Goal: Transaction & Acquisition: Purchase product/service

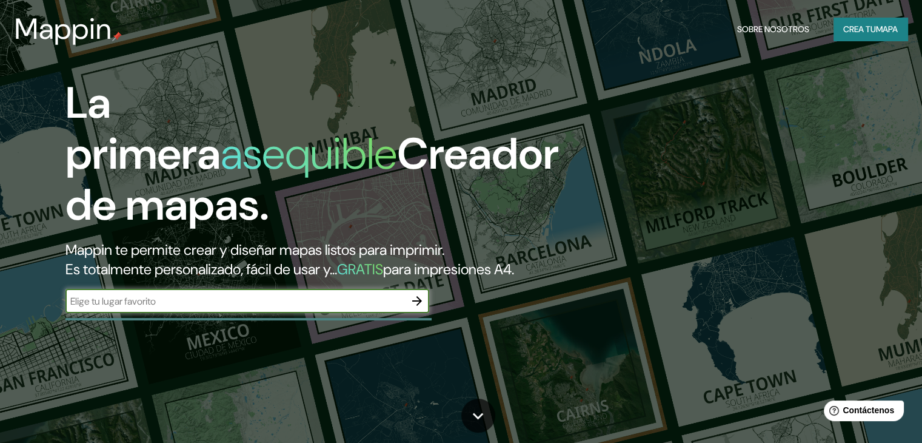
click at [218, 308] on input "text" at bounding box center [234, 301] width 339 height 14
type input "t"
click at [278, 308] on input "text" at bounding box center [234, 301] width 339 height 14
type input "a"
type input "tucuman argentina"
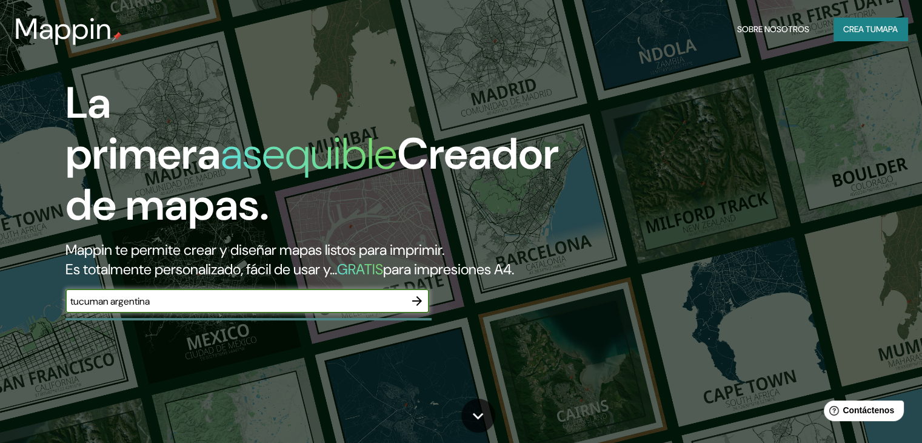
click at [415, 306] on icon "button" at bounding box center [417, 301] width 10 height 10
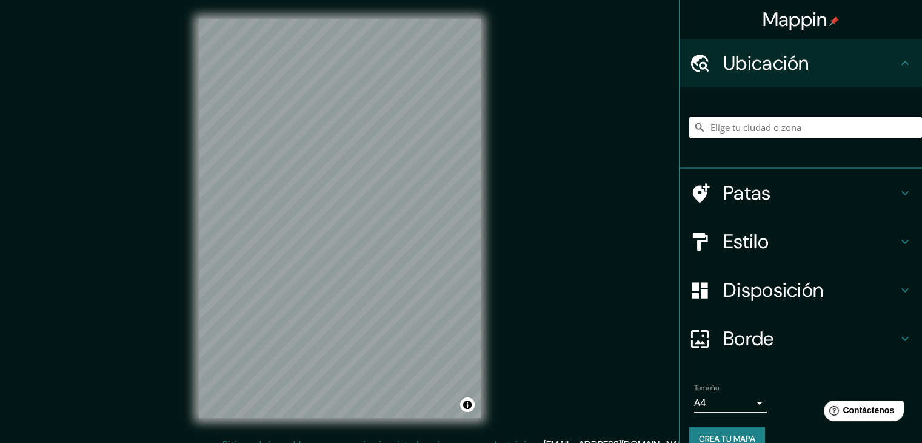
click at [769, 124] on input "Elige tu ciudad o zona" at bounding box center [805, 127] width 233 height 22
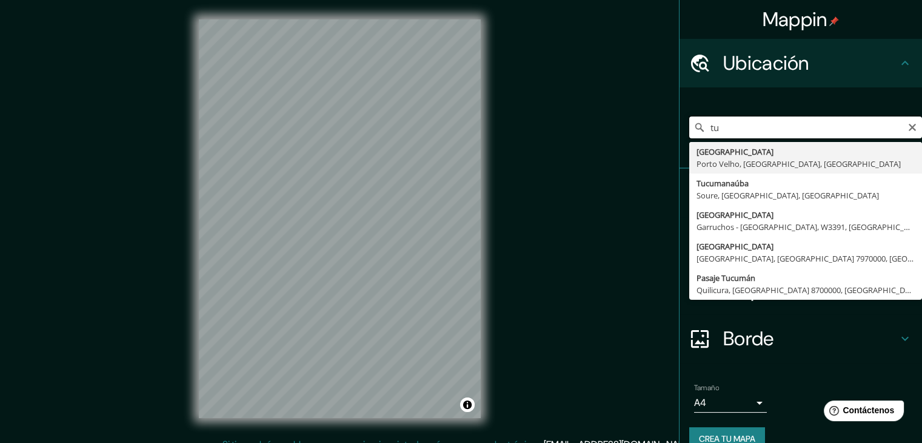
type input "t"
type input "[GEOGRAPHIC_DATA], [GEOGRAPHIC_DATA], [GEOGRAPHIC_DATA]"
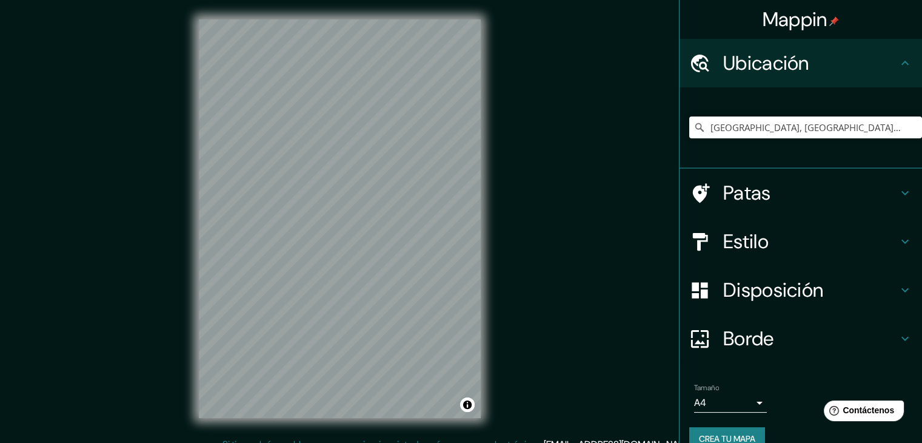
click at [723, 236] on font "Estilo" at bounding box center [745, 241] width 45 height 25
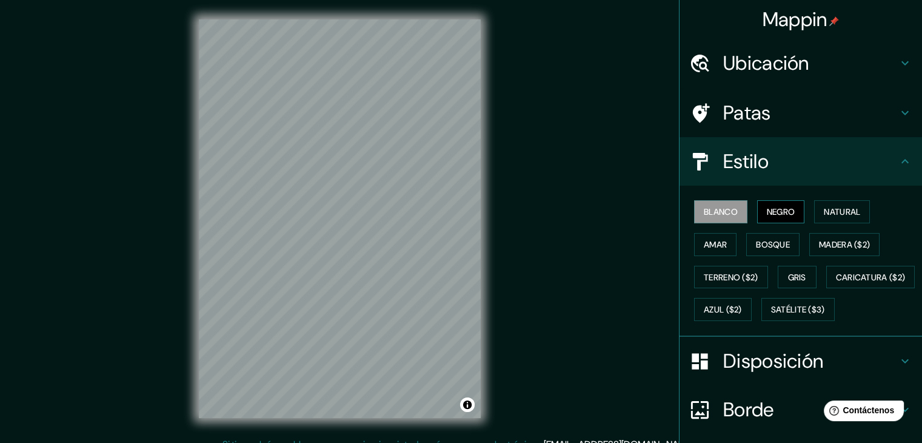
click at [767, 215] on font "Negro" at bounding box center [781, 211] width 28 height 11
click at [711, 212] on font "Blanco" at bounding box center [721, 211] width 34 height 11
click at [776, 207] on font "Negro" at bounding box center [781, 211] width 28 height 11
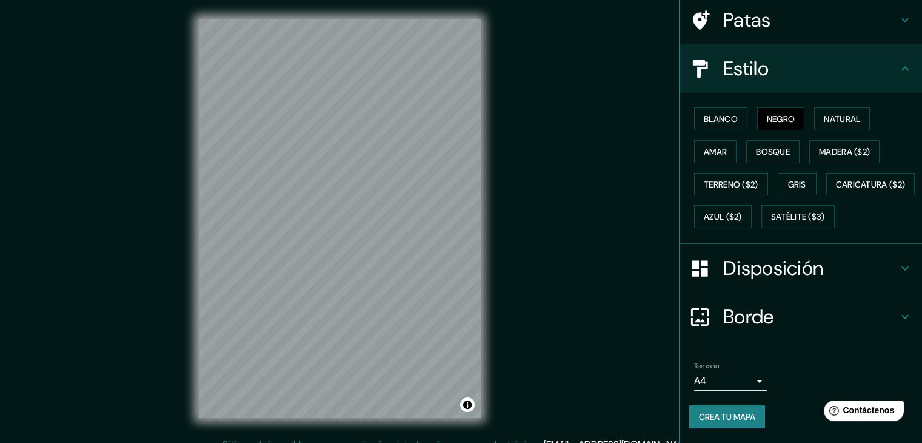
click at [791, 269] on font "Disposición" at bounding box center [773, 267] width 100 height 25
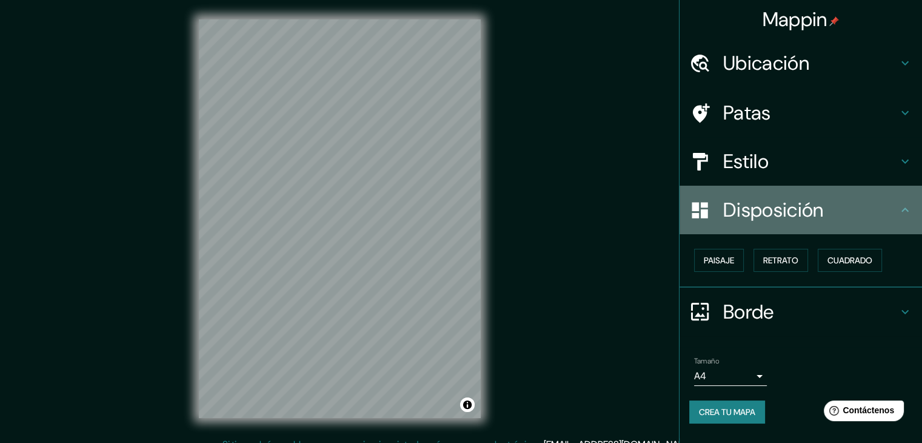
click at [807, 216] on font "Disposición" at bounding box center [773, 209] width 100 height 25
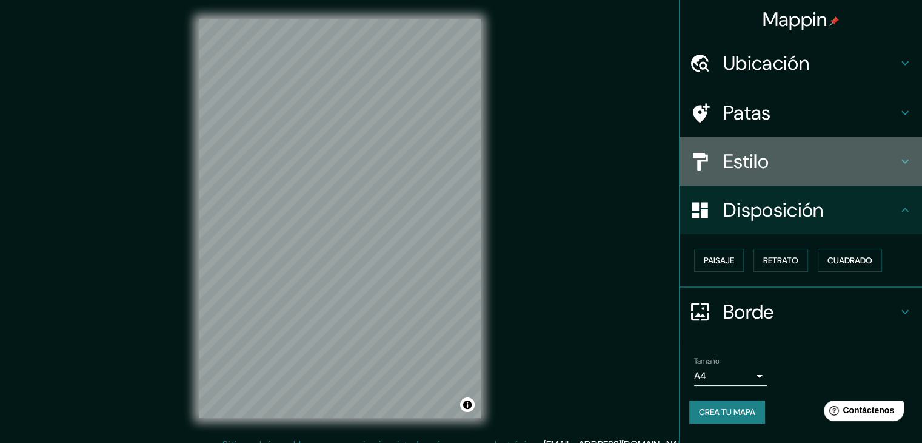
click at [759, 144] on div "Estilo" at bounding box center [801, 161] width 242 height 48
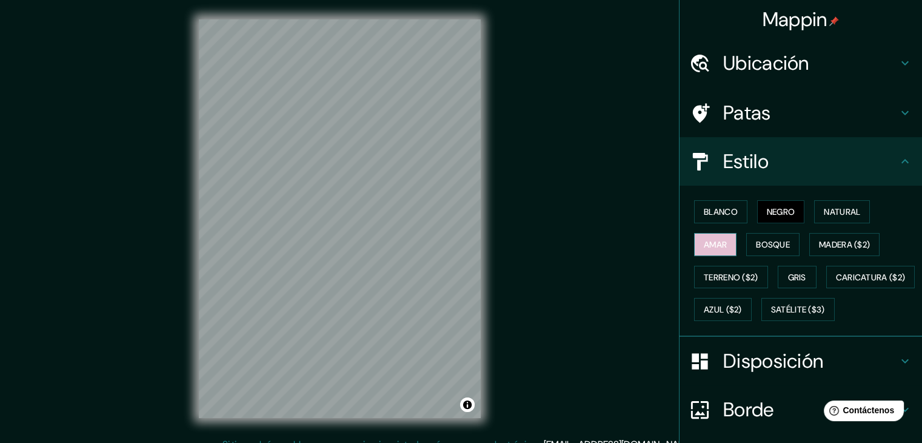
click at [712, 236] on font "Amar" at bounding box center [715, 244] width 23 height 16
click at [784, 235] on button "Bosque" at bounding box center [772, 244] width 53 height 23
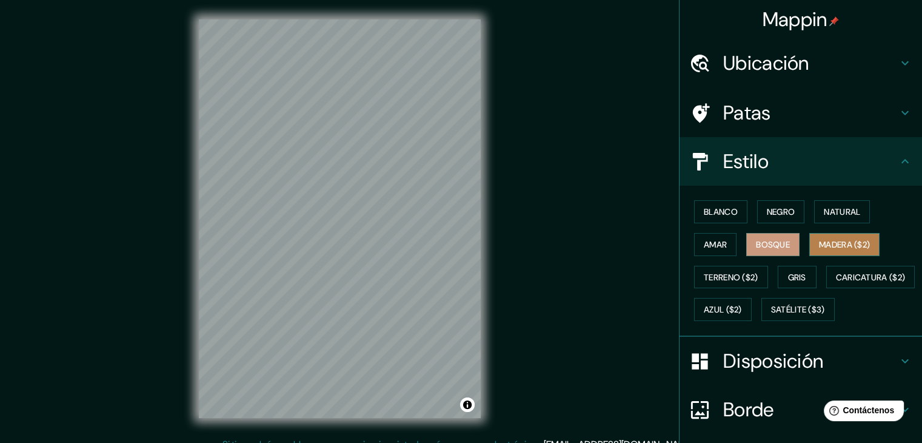
click at [827, 241] on font "Madera ($2)" at bounding box center [844, 244] width 51 height 11
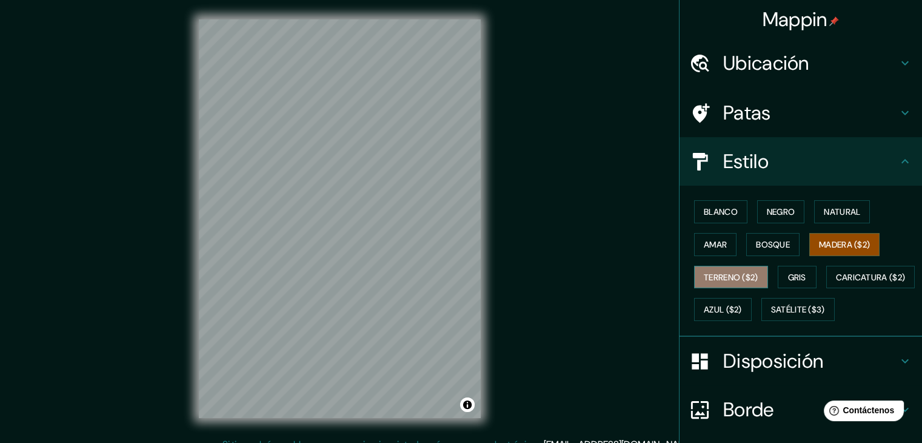
click at [711, 283] on button "Terreno ($2)" at bounding box center [731, 277] width 74 height 23
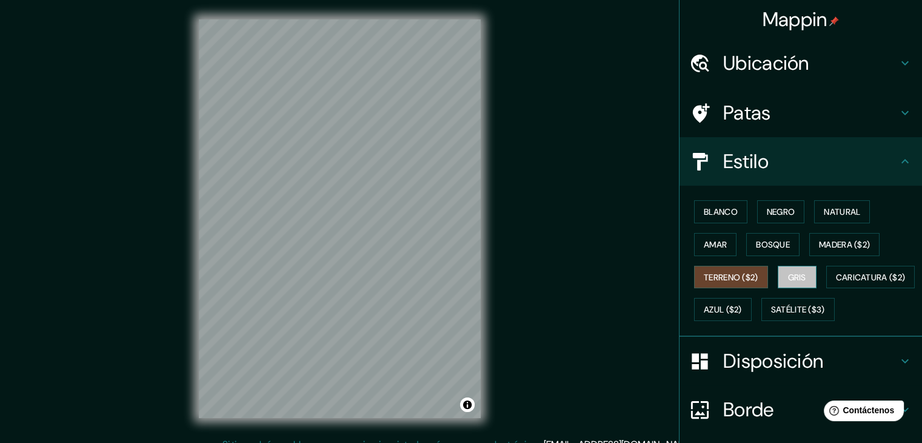
click at [797, 274] on font "Gris" at bounding box center [797, 277] width 18 height 11
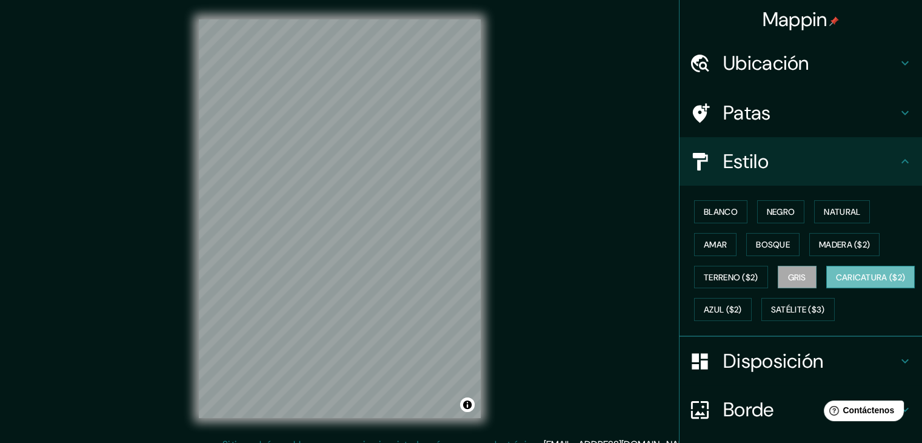
click at [836, 285] on font "Caricatura ($2)" at bounding box center [871, 277] width 70 height 16
click at [742, 314] on font "Azul ($2)" at bounding box center [723, 309] width 38 height 16
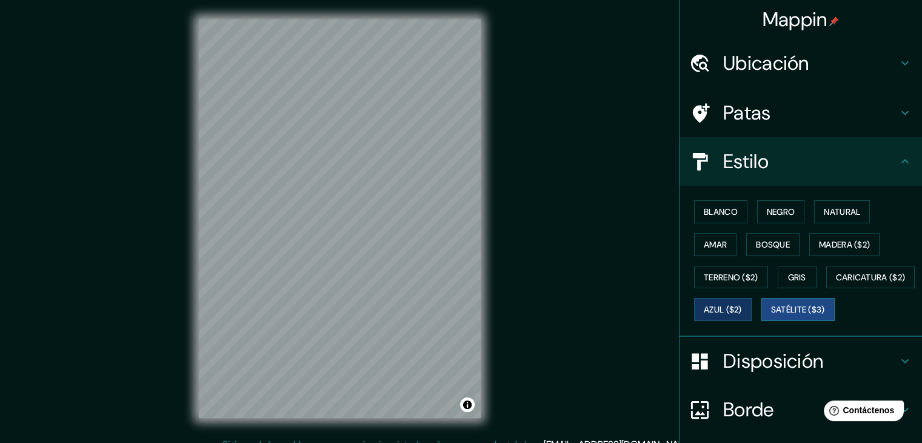
click at [771, 315] on font "Satélite ($3)" at bounding box center [798, 309] width 54 height 11
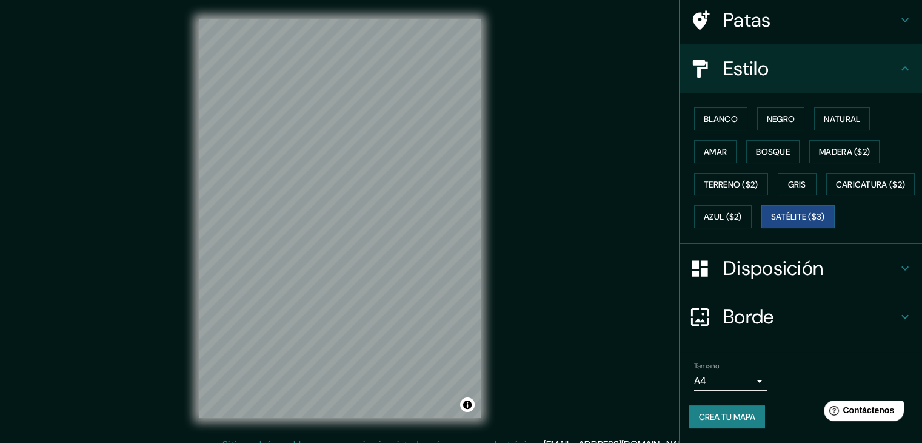
click at [756, 329] on font "Borde" at bounding box center [748, 316] width 51 height 25
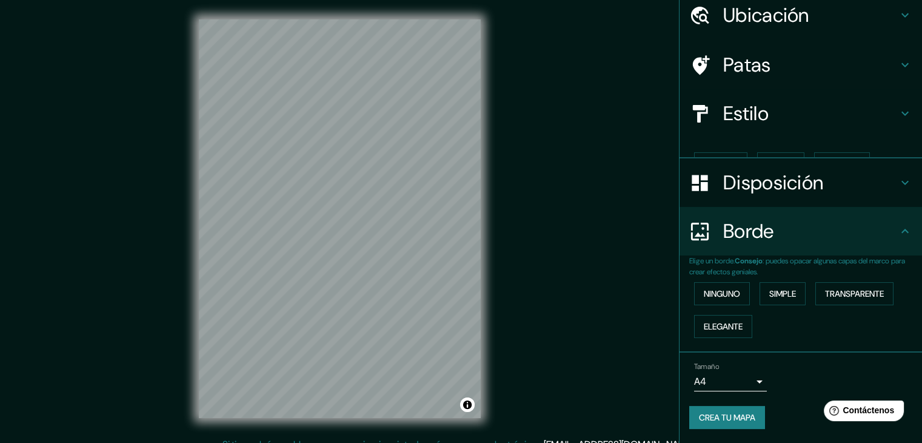
scroll to position [27, 0]
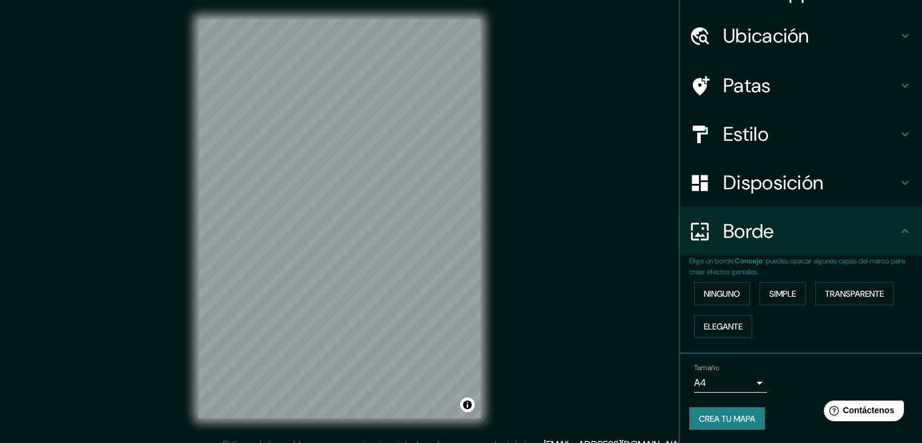
click at [747, 379] on body "Mappin Ubicación Yerba Buena, Provincia de Tucumán, Argentina Patas Estilo Disp…" at bounding box center [461, 221] width 922 height 443
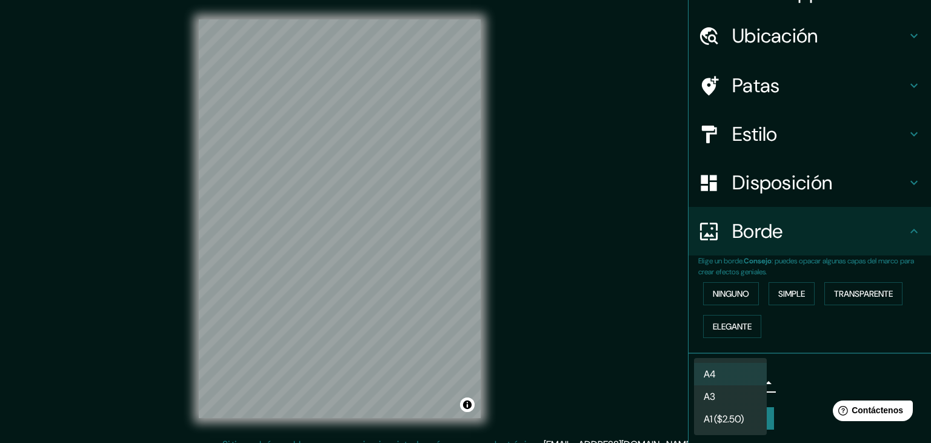
click at [737, 395] on li "A3" at bounding box center [730, 396] width 73 height 22
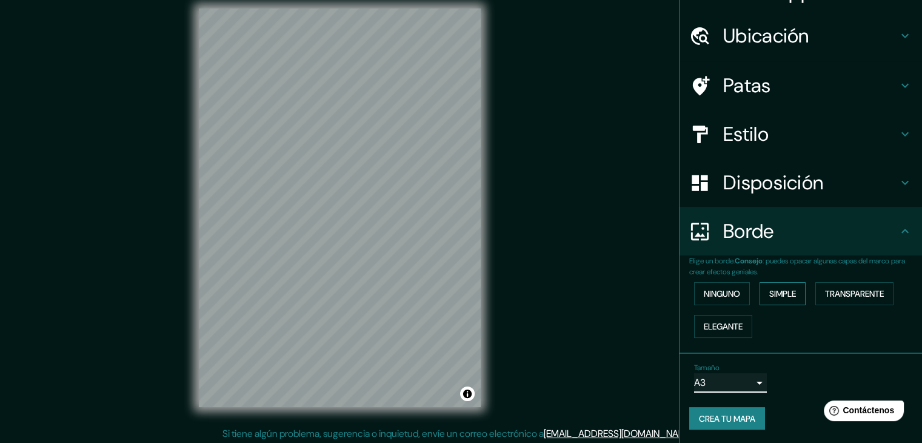
scroll to position [14, 0]
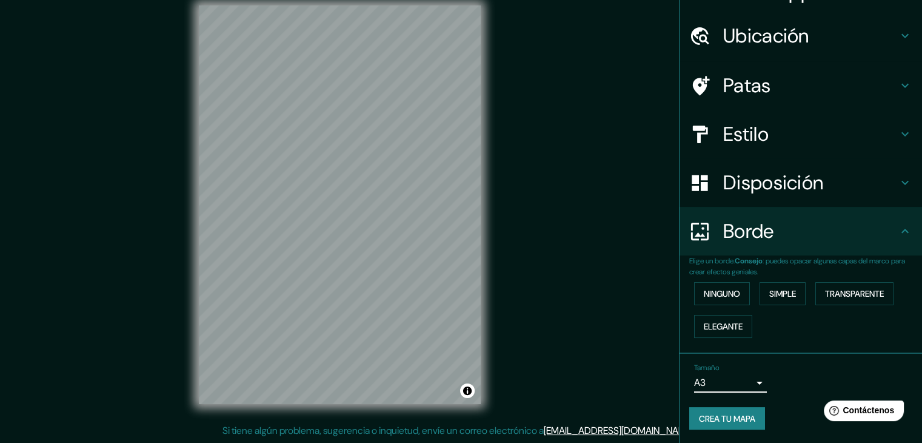
click at [801, 346] on div "Elige un borde. Consejo : puedes opacar algunas capas del marco para crear efec…" at bounding box center [801, 304] width 242 height 98
click at [812, 239] on h4 "Borde" at bounding box center [810, 231] width 175 height 24
click at [734, 387] on body "Mappin Ubicación Yerba Buena, Provincia de Tucumán, Argentina Patas Estilo Disp…" at bounding box center [461, 207] width 922 height 443
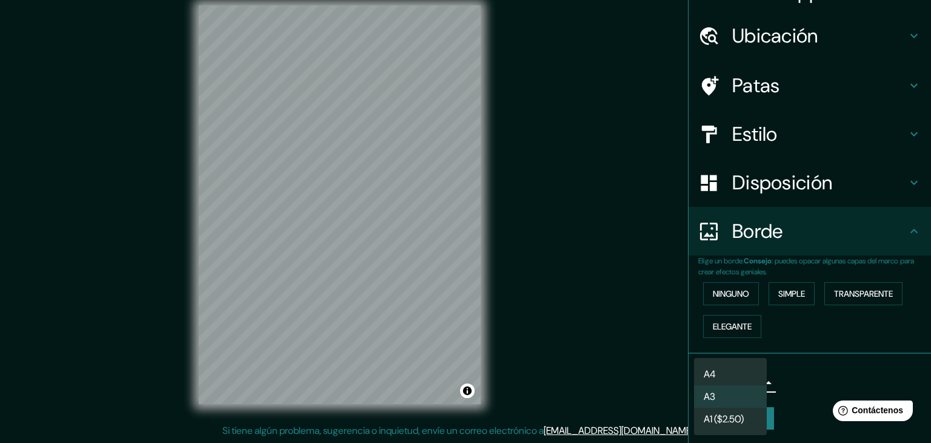
click at [799, 367] on div at bounding box center [465, 221] width 931 height 443
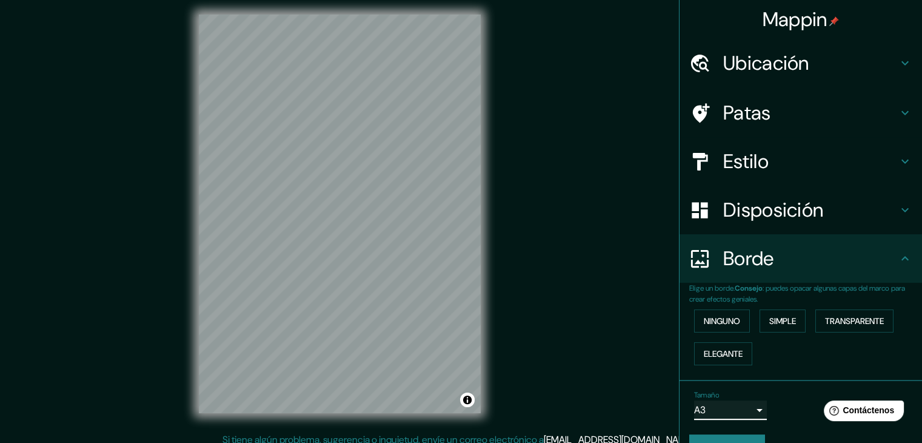
scroll to position [0, 0]
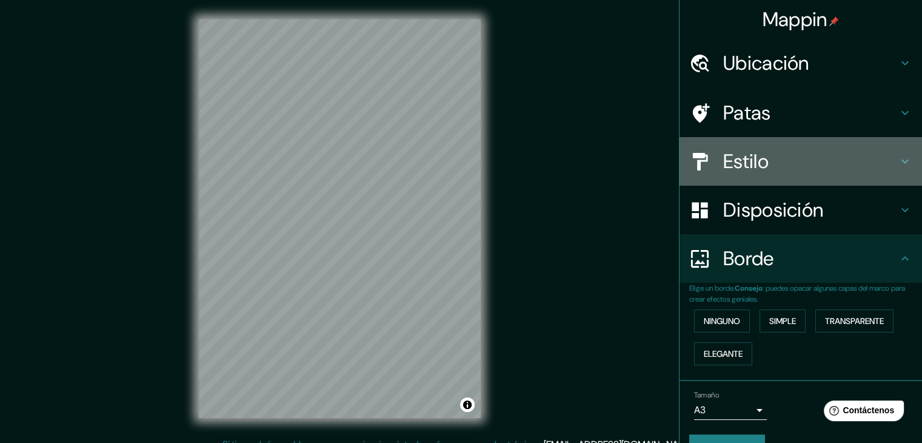
click at [723, 156] on font "Estilo" at bounding box center [745, 161] width 45 height 25
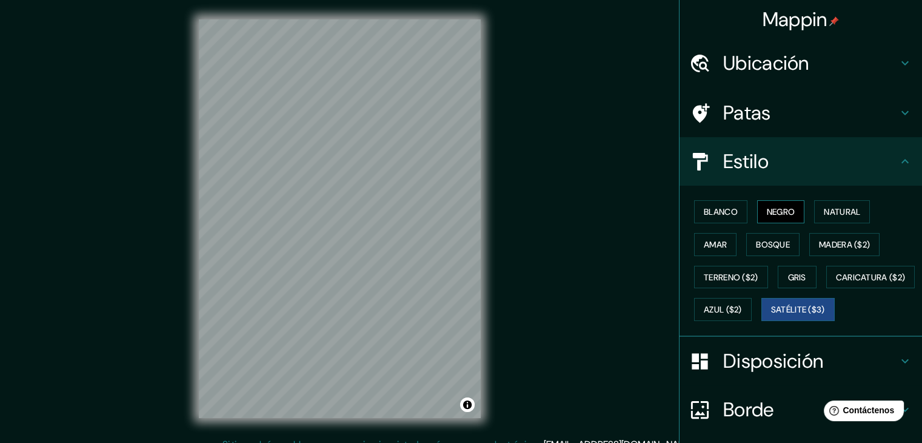
click at [764, 202] on button "Negro" at bounding box center [781, 211] width 48 height 23
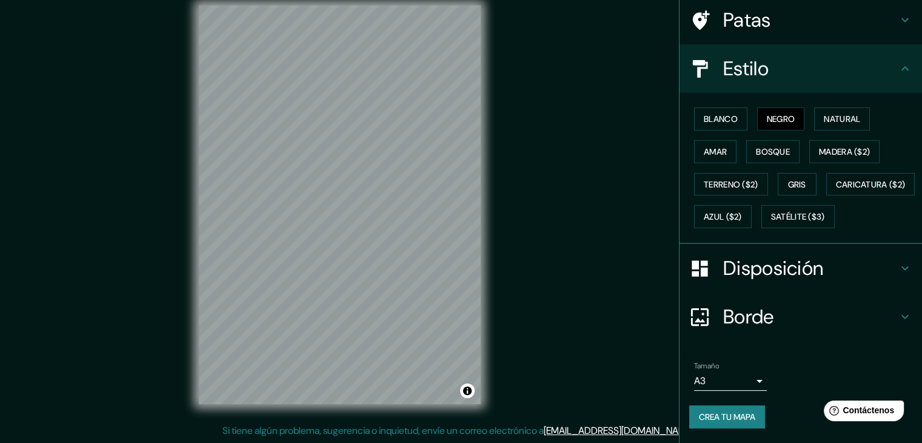
scroll to position [122, 0]
click at [728, 414] on font "Crea tu mapa" at bounding box center [727, 416] width 56 height 11
click at [725, 410] on font "Crea tu mapa" at bounding box center [727, 417] width 56 height 16
click at [740, 423] on font "Crea tu mapa" at bounding box center [727, 417] width 56 height 16
drag, startPoint x: 731, startPoint y: 414, endPoint x: 766, endPoint y: 365, distance: 60.4
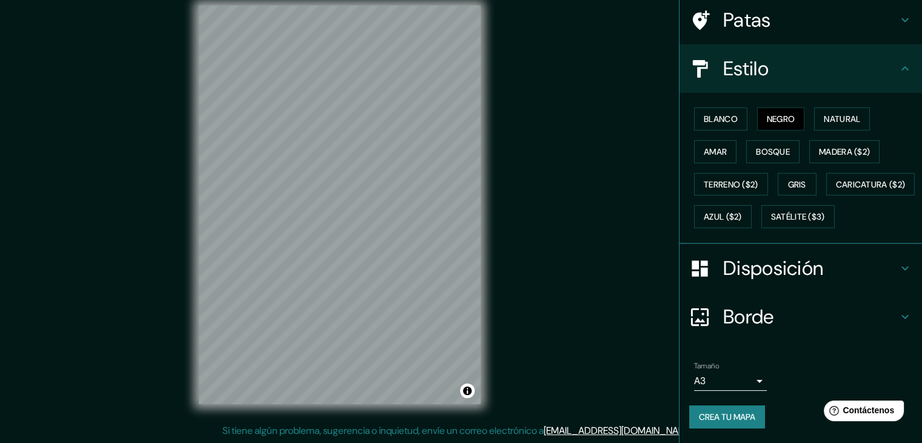
click at [766, 365] on div "Tamaño A3 a4" at bounding box center [800, 375] width 223 height 39
click at [124, 220] on div "Mappin Ubicación Yerba Buena, Provincia de Tucumán, Argentina Patas Estilo Blan…" at bounding box center [461, 214] width 922 height 456
click at [727, 413] on font "Crea tu mapa" at bounding box center [727, 416] width 56 height 11
click at [725, 378] on body "Mappin Ubicación Yerba Buena, Provincia de Tucumán, Argentina Patas Estilo Blan…" at bounding box center [461, 207] width 922 height 443
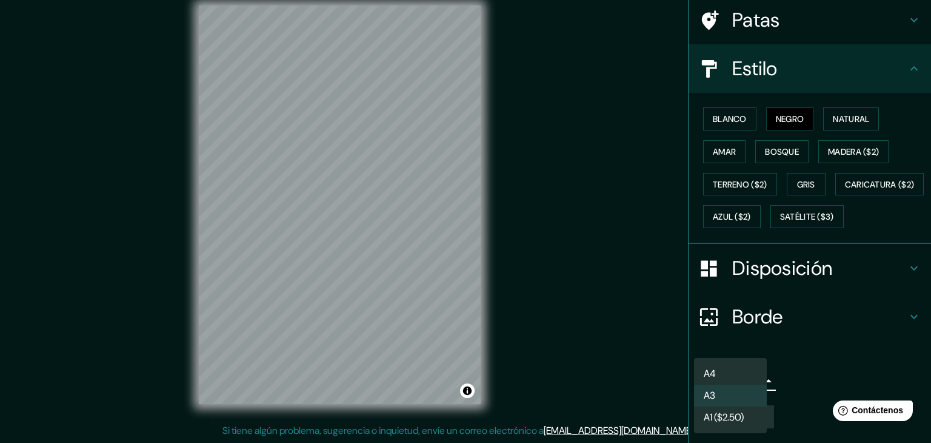
click at [725, 366] on li "A4" at bounding box center [730, 374] width 73 height 22
type input "single"
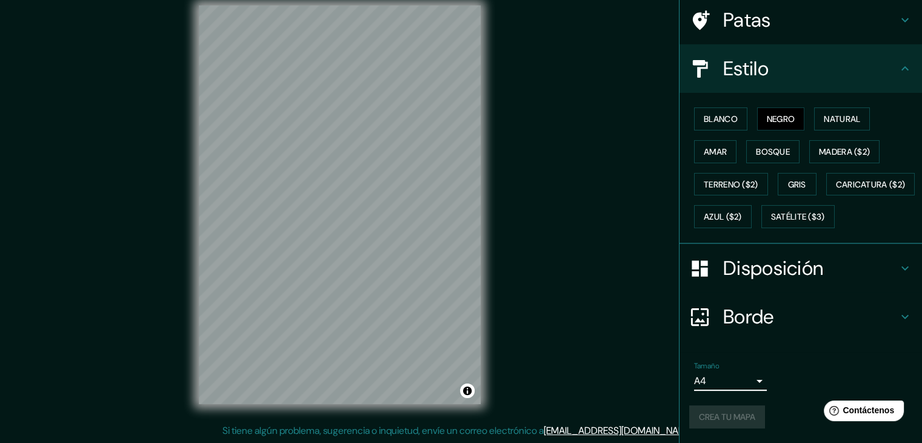
click at [721, 407] on div "Crea tu mapa" at bounding box center [800, 416] width 223 height 23
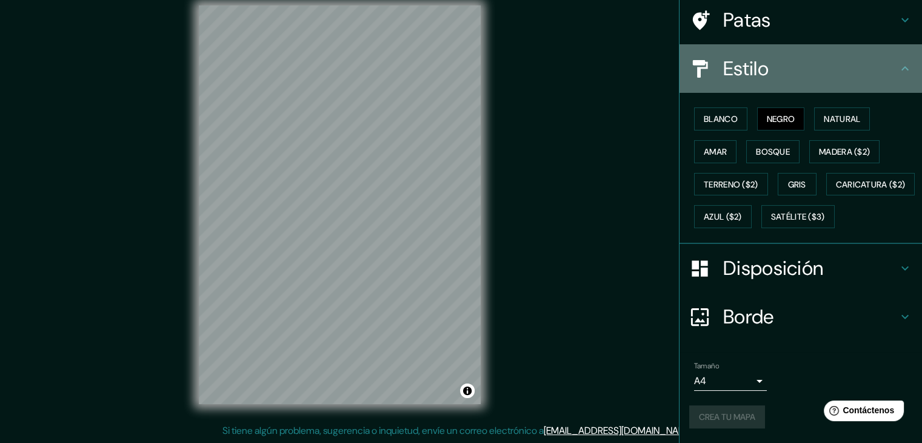
click at [758, 56] on font "Estilo" at bounding box center [745, 68] width 45 height 25
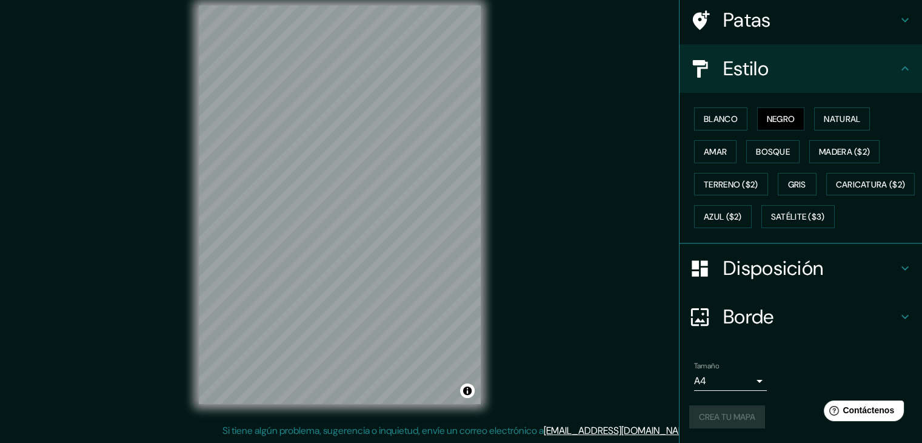
click at [809, 287] on div "Disposición" at bounding box center [801, 268] width 242 height 48
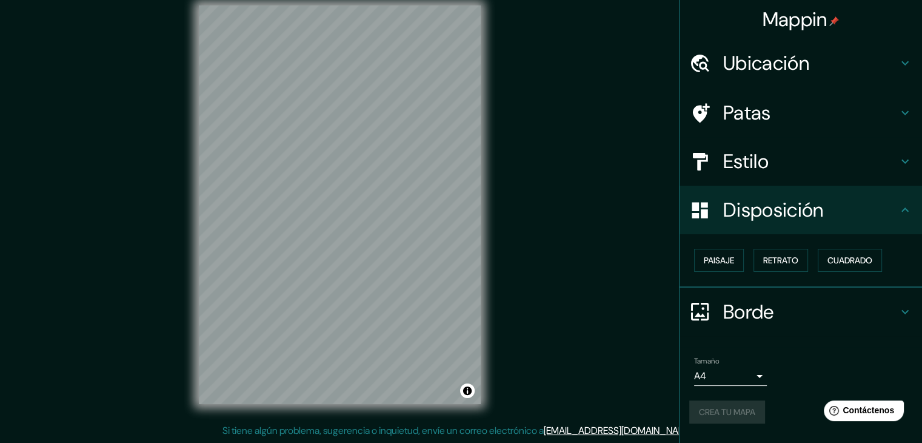
scroll to position [0, 0]
click at [798, 260] on font "Retrato" at bounding box center [780, 260] width 35 height 11
click at [741, 259] on button "Paisaje" at bounding box center [719, 260] width 50 height 23
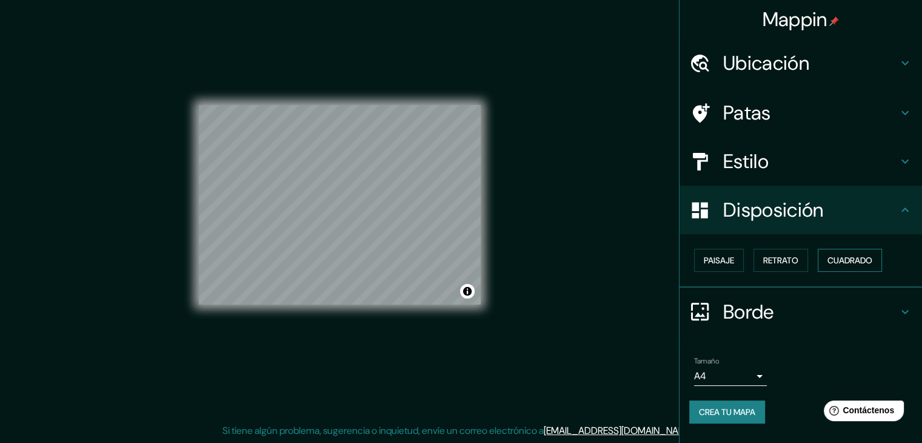
click at [840, 259] on font "Cuadrado" at bounding box center [850, 260] width 45 height 11
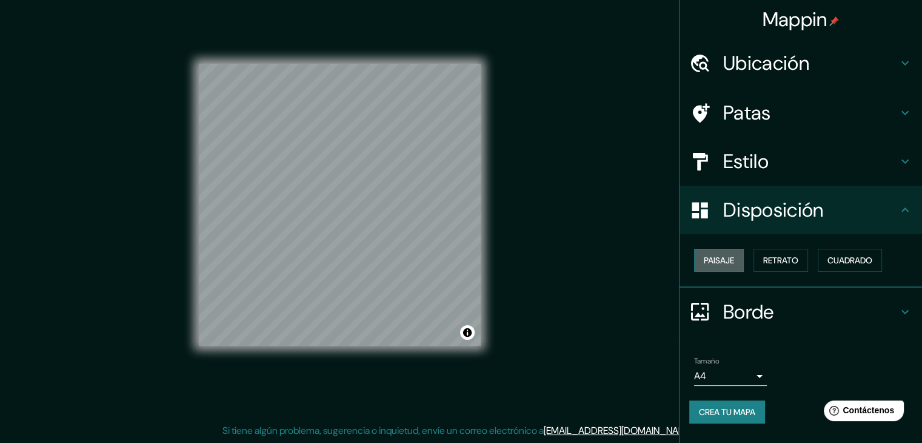
click at [712, 263] on font "Paisaje" at bounding box center [719, 260] width 30 height 11
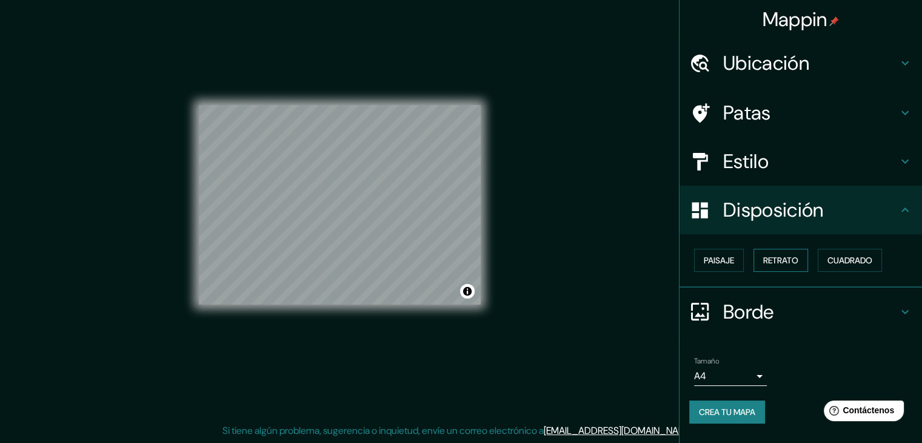
click at [798, 258] on font "Retrato" at bounding box center [780, 260] width 35 height 11
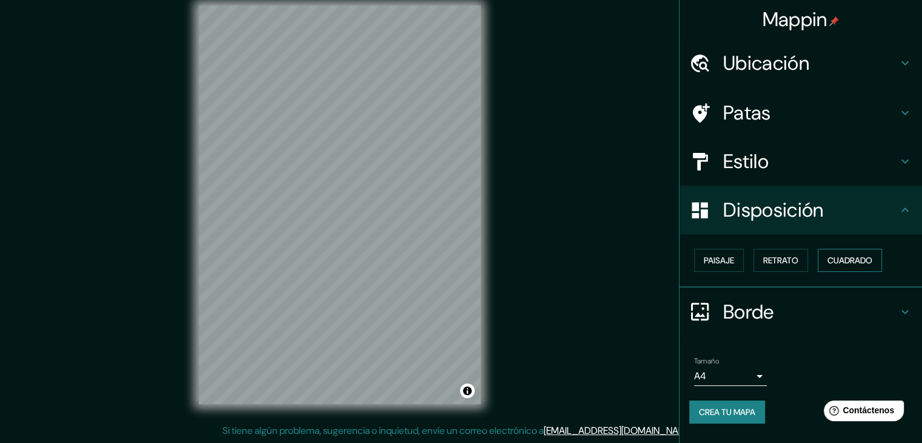
click at [829, 255] on font "Cuadrado" at bounding box center [850, 260] width 45 height 11
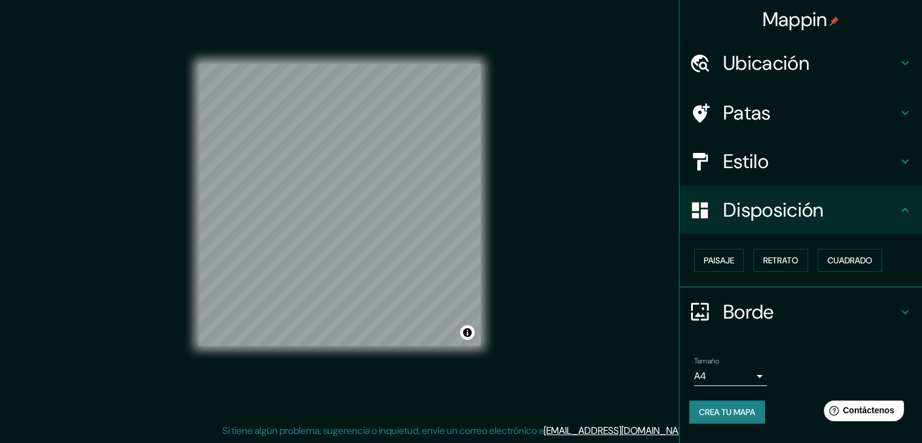
click at [510, 237] on div "Mappin Ubicación Yerba Buena, Provincia de Tucumán, Argentina Patas Estilo Disp…" at bounding box center [461, 214] width 922 height 456
click at [723, 409] on font "Crea tu mapa" at bounding box center [727, 411] width 56 height 11
click at [774, 309] on font "Borde" at bounding box center [748, 311] width 51 height 25
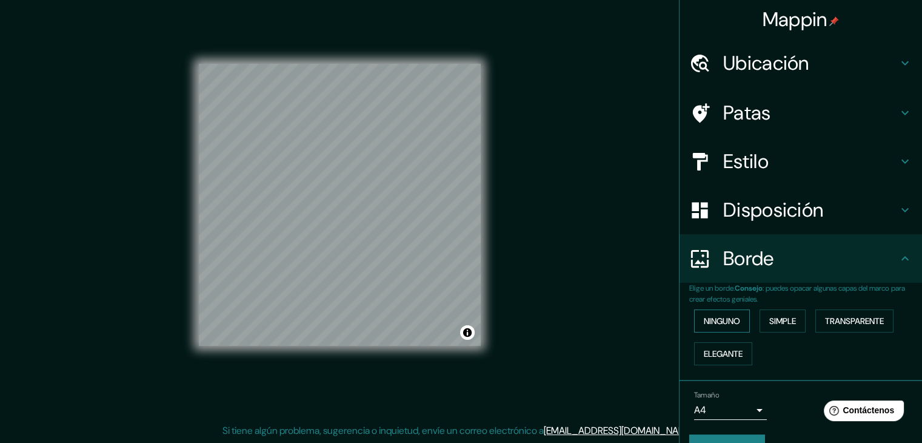
click at [723, 313] on font "Ninguno" at bounding box center [722, 321] width 36 height 16
click at [769, 323] on font "Simple" at bounding box center [782, 320] width 27 height 11
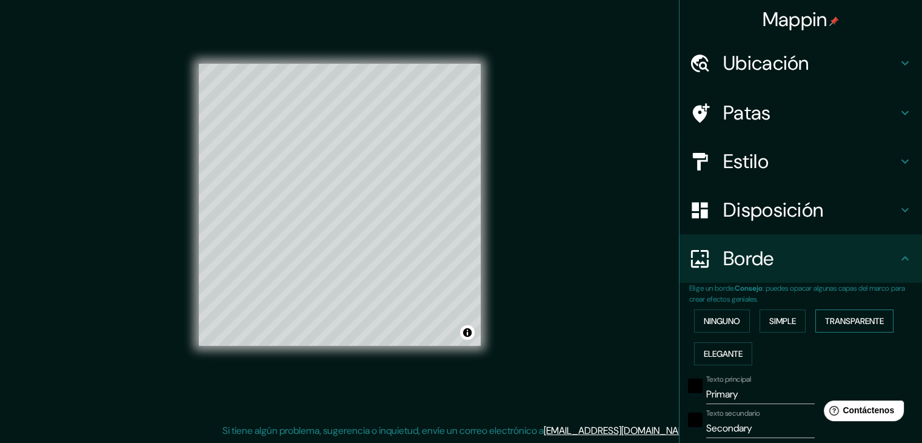
click at [825, 323] on font "Transparente" at bounding box center [854, 320] width 59 height 11
click at [714, 355] on font "Elegante" at bounding box center [723, 353] width 39 height 11
click at [717, 318] on font "Ninguno" at bounding box center [722, 320] width 36 height 11
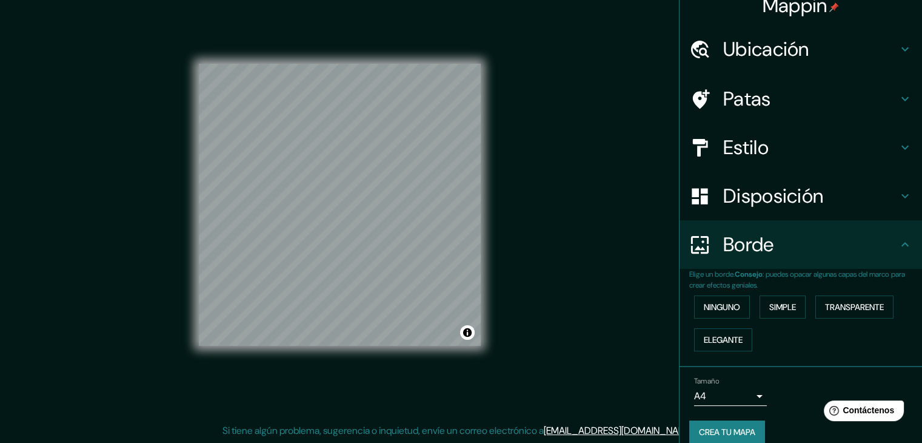
scroll to position [27, 0]
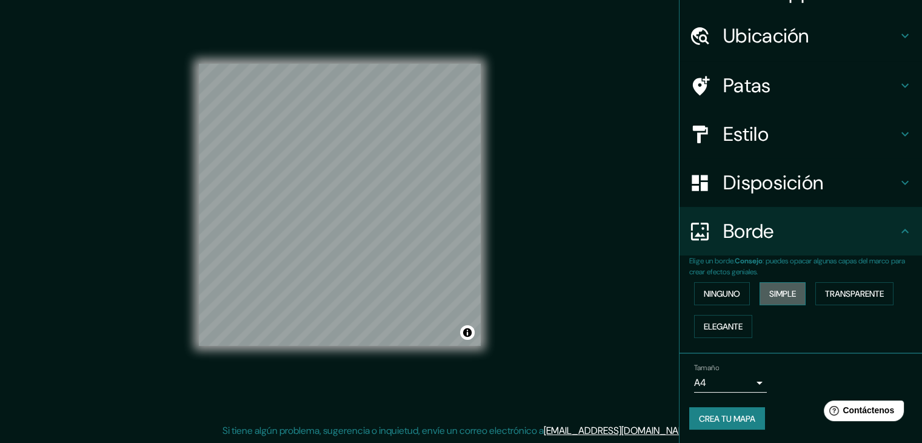
click at [786, 298] on font "Simple" at bounding box center [782, 293] width 27 height 11
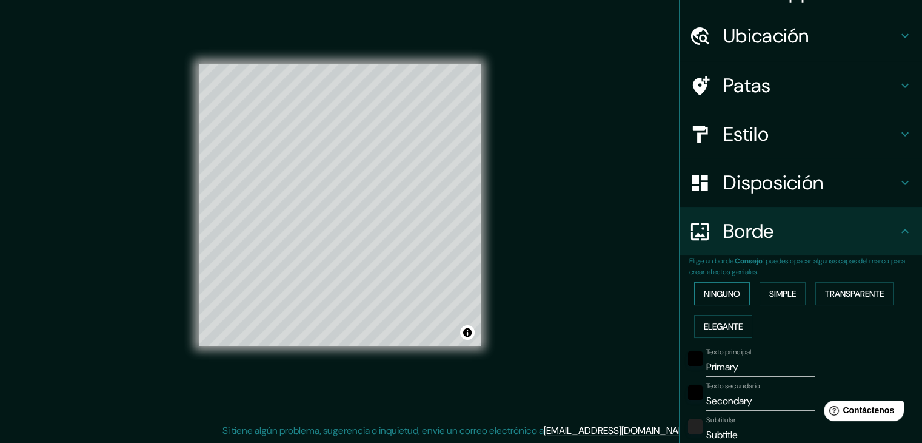
click at [709, 298] on font "Ninguno" at bounding box center [722, 294] width 36 height 16
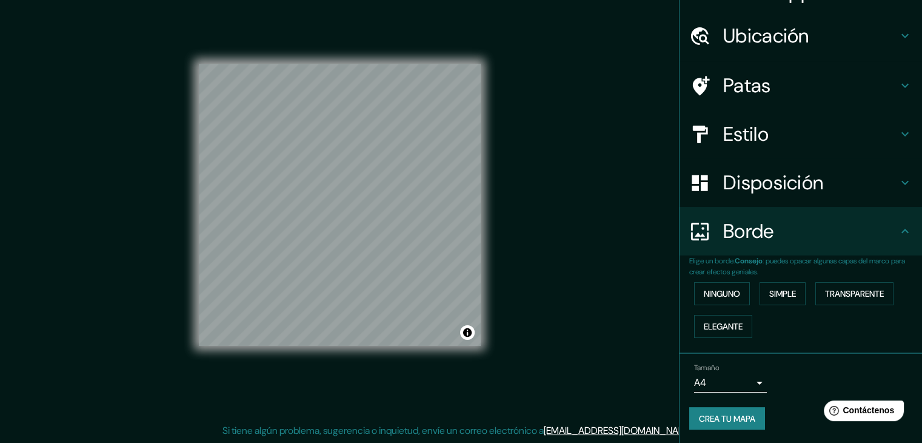
click at [735, 421] on font "Crea tu mapa" at bounding box center [727, 418] width 56 height 11
click at [782, 136] on h4 "Estilo" at bounding box center [810, 134] width 175 height 24
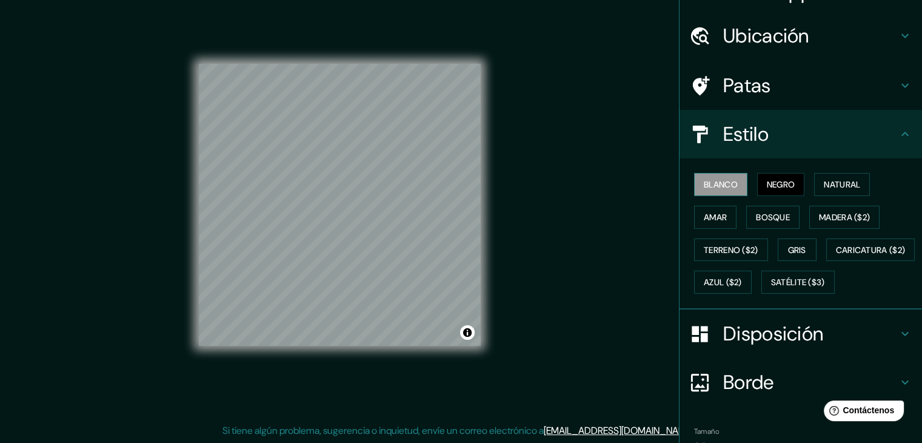
click at [707, 184] on font "Blanco" at bounding box center [721, 184] width 34 height 11
click at [767, 189] on font "Negro" at bounding box center [781, 184] width 28 height 11
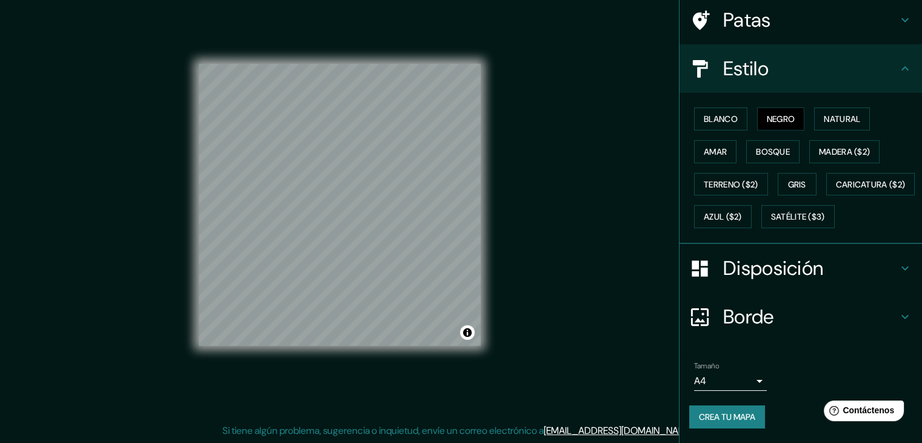
scroll to position [122, 0]
drag, startPoint x: 917, startPoint y: 358, endPoint x: 91, endPoint y: 25, distance: 890.5
click at [724, 413] on font "Crea tu mapa" at bounding box center [727, 416] width 56 height 11
click at [825, 56] on h4 "Estilo" at bounding box center [810, 68] width 175 height 24
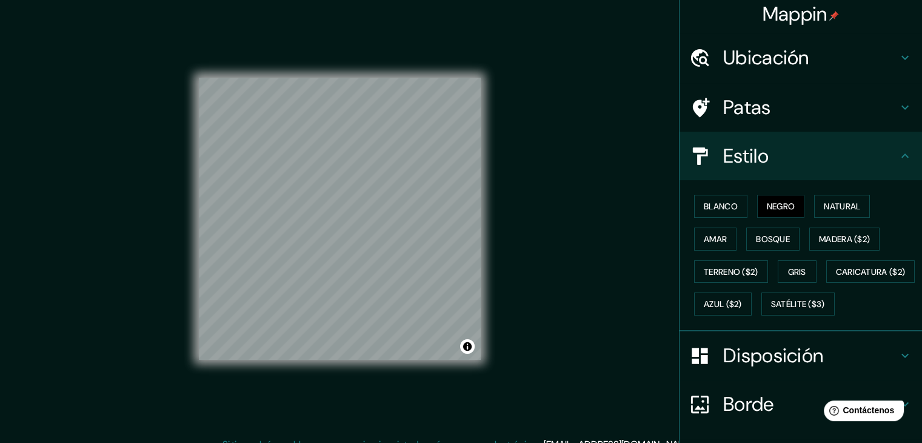
scroll to position [0, 0]
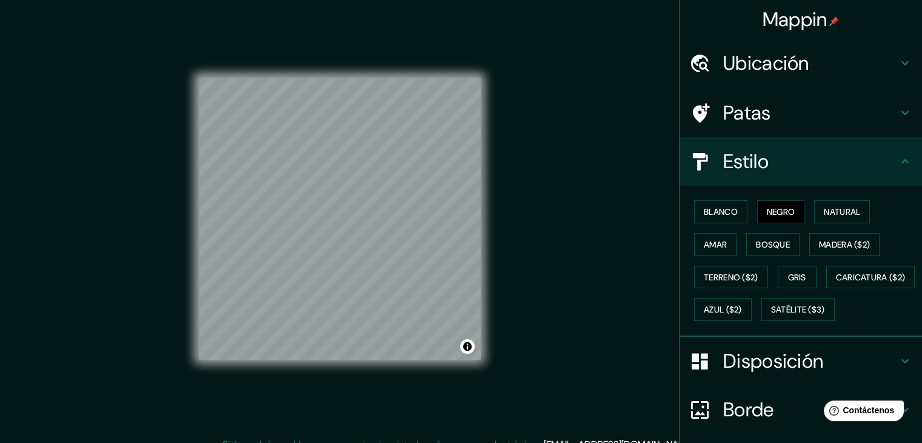
click at [638, 75] on div "Mappin Ubicación Yerba Buena, Provincia de Tucumán, Argentina Patas Estilo Blan…" at bounding box center [461, 228] width 922 height 456
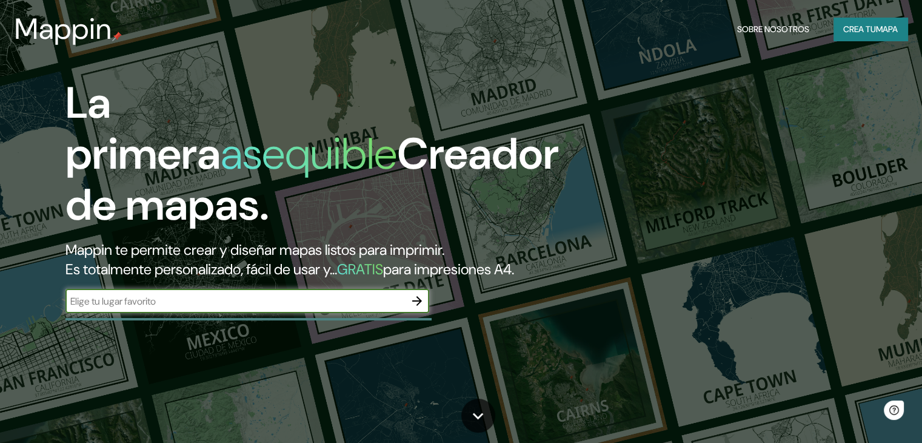
click at [420, 311] on button "button" at bounding box center [417, 301] width 24 height 24
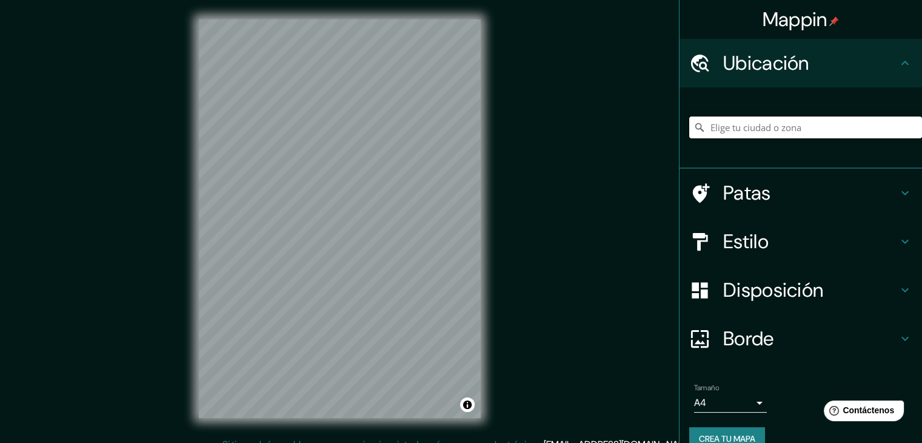
click at [761, 129] on input "Elige tu ciudad o zona" at bounding box center [805, 127] width 233 height 22
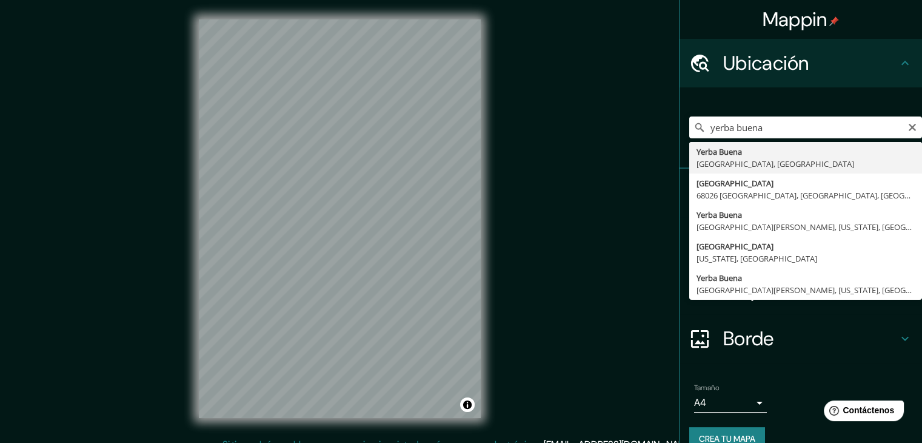
type input "[GEOGRAPHIC_DATA], [GEOGRAPHIC_DATA], [GEOGRAPHIC_DATA]"
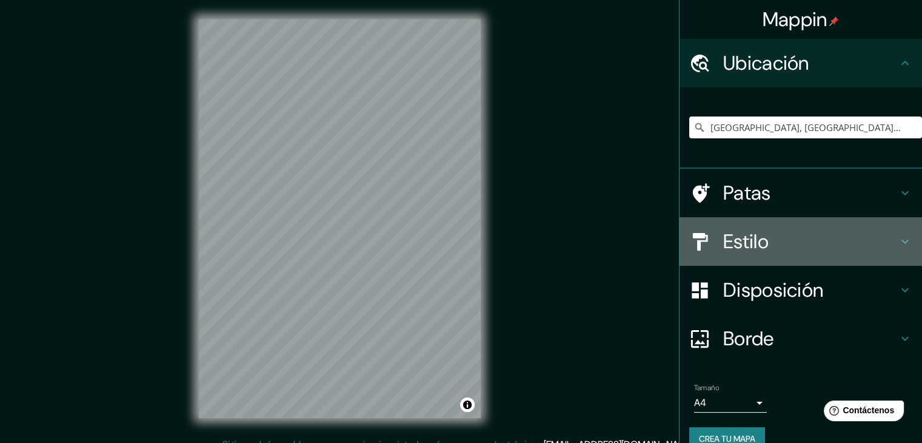
click at [758, 229] on font "Estilo" at bounding box center [745, 241] width 45 height 25
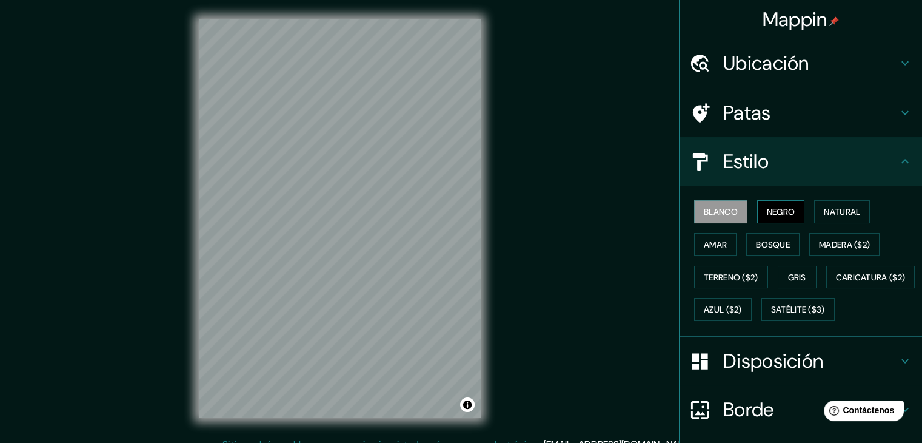
click at [769, 216] on font "Negro" at bounding box center [781, 211] width 28 height 11
click at [792, 176] on div "Estilo" at bounding box center [801, 161] width 242 height 48
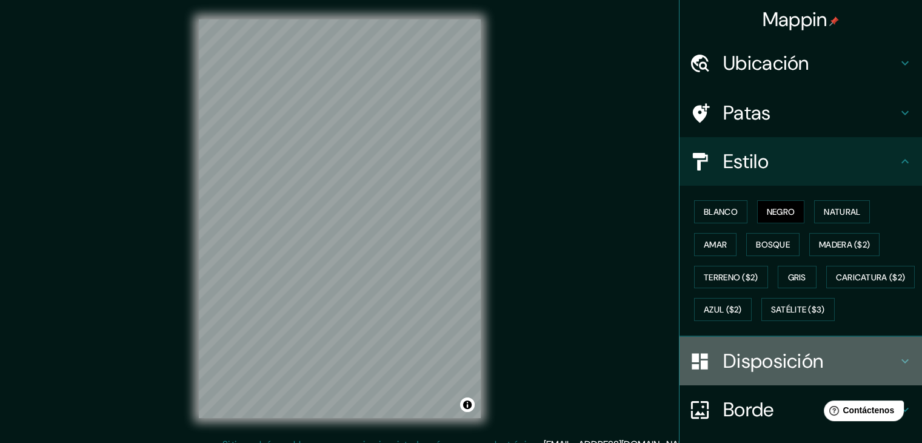
click at [774, 373] on font "Disposición" at bounding box center [773, 360] width 100 height 25
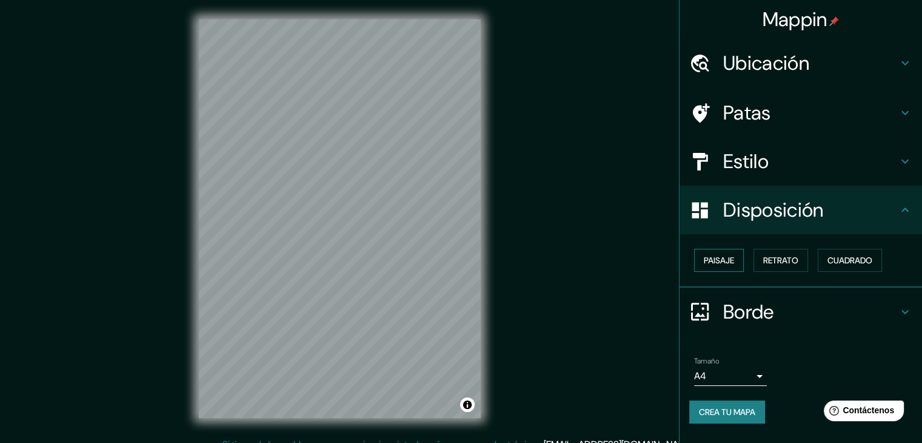
click at [734, 262] on font "Paisaje" at bounding box center [719, 260] width 30 height 11
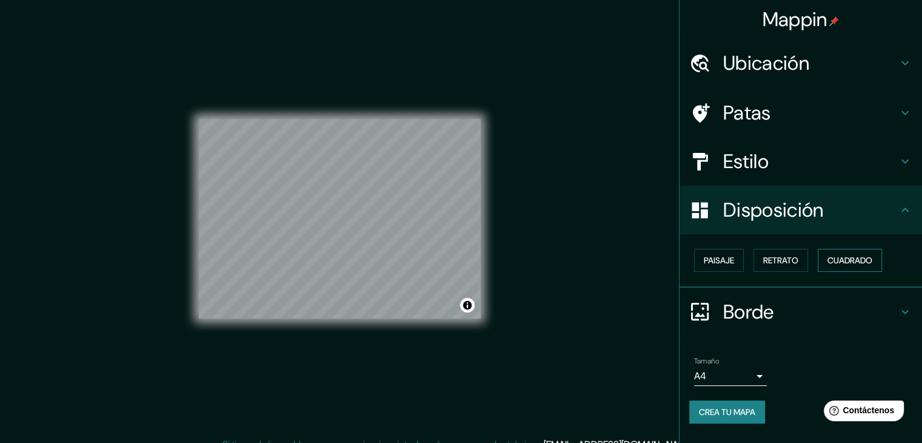
click at [836, 256] on font "Cuadrado" at bounding box center [850, 260] width 45 height 11
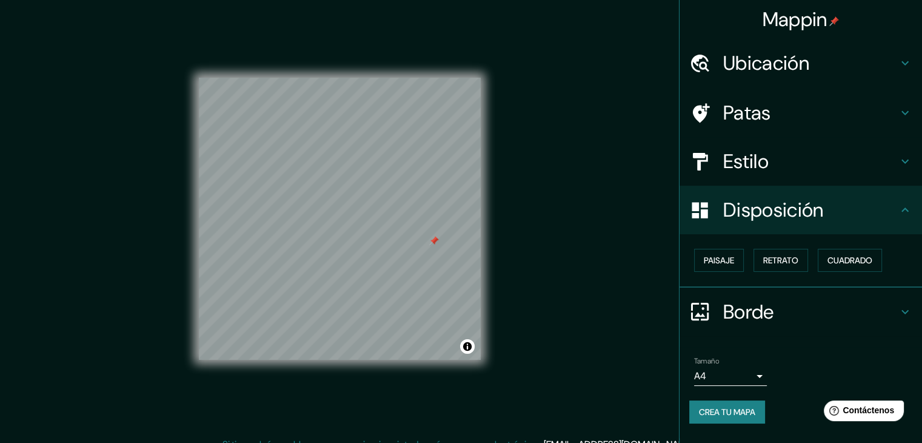
click at [727, 410] on font "Crea tu mapa" at bounding box center [727, 411] width 56 height 11
click at [747, 149] on font "Estilo" at bounding box center [745, 161] width 45 height 25
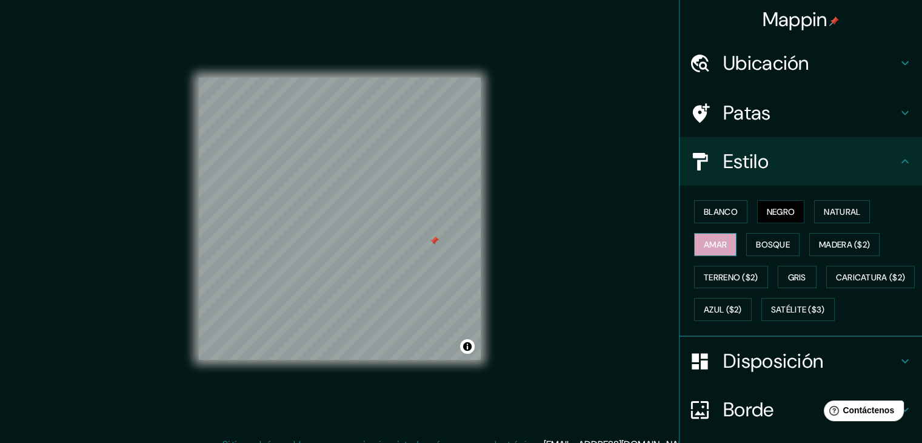
click at [706, 235] on button "Amar" at bounding box center [715, 244] width 42 height 23
click at [778, 216] on font "Negro" at bounding box center [781, 211] width 28 height 11
click at [718, 246] on font "Amar" at bounding box center [715, 244] width 23 height 11
click at [776, 244] on font "Bosque" at bounding box center [773, 244] width 34 height 11
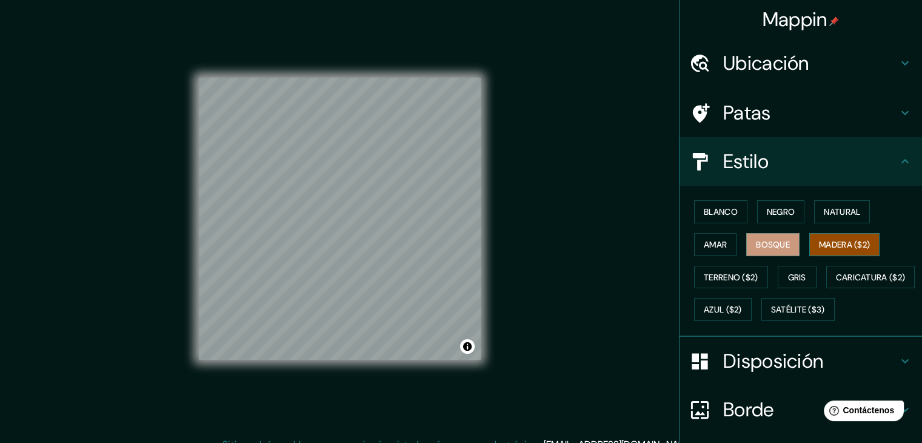
click at [835, 236] on font "Madera ($2)" at bounding box center [844, 244] width 51 height 16
click at [736, 272] on font "Terreno ($2)" at bounding box center [731, 277] width 55 height 11
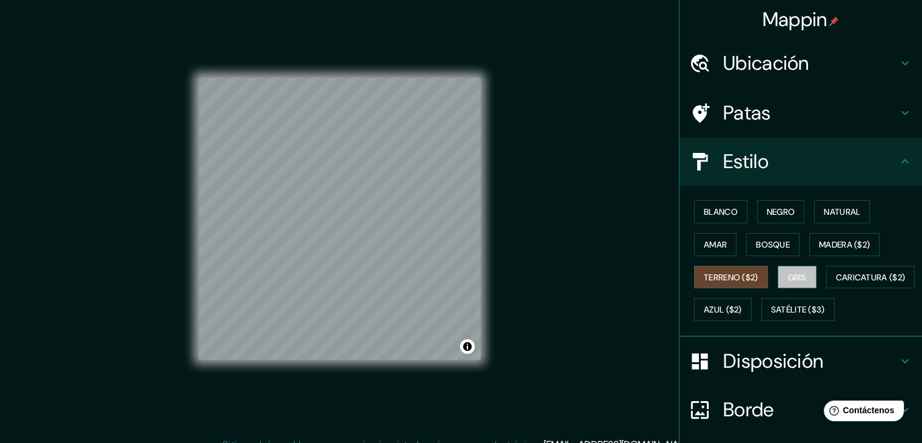
click at [790, 276] on font "Gris" at bounding box center [797, 277] width 18 height 11
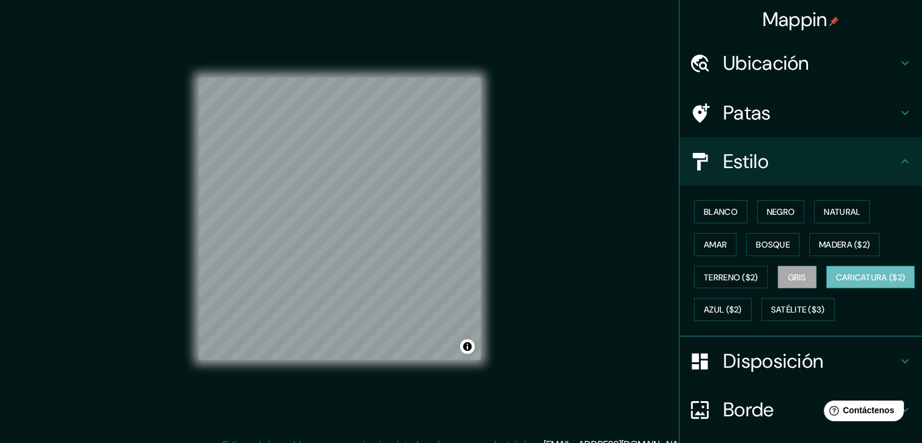
click at [836, 283] on font "Caricatura ($2)" at bounding box center [871, 277] width 70 height 11
click at [742, 306] on font "Azul ($2)" at bounding box center [723, 309] width 38 height 11
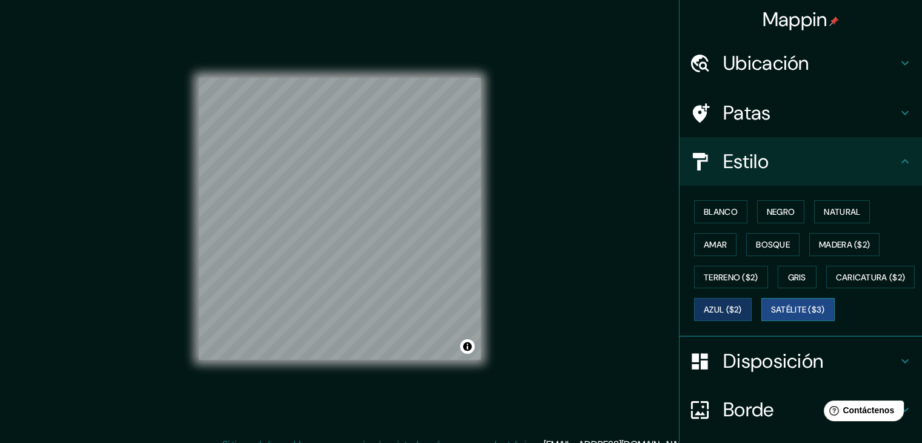
click at [771, 315] on font "Satélite ($3)" at bounding box center [798, 309] width 54 height 11
click at [707, 245] on font "Amar" at bounding box center [715, 244] width 23 height 11
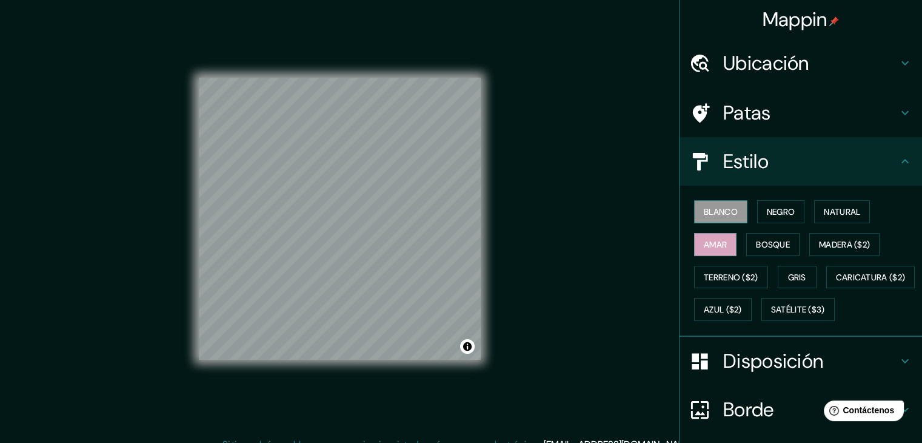
click at [713, 207] on font "Blanco" at bounding box center [721, 211] width 34 height 11
click at [767, 209] on font "Negro" at bounding box center [781, 211] width 28 height 11
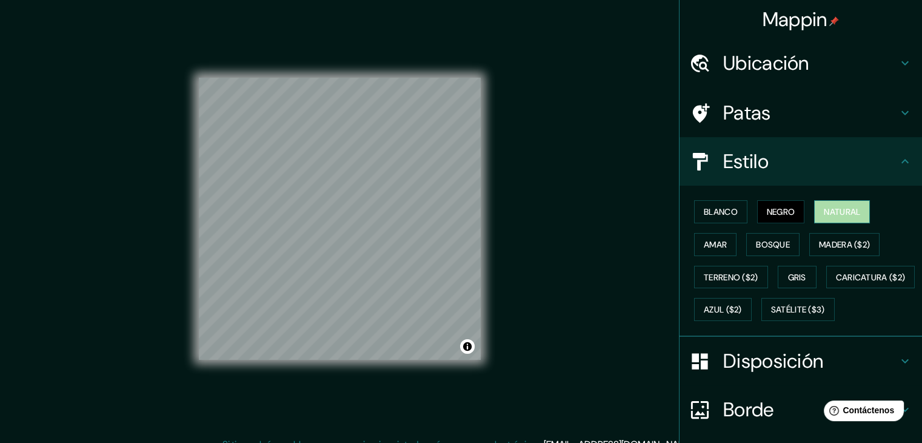
click at [834, 209] on font "Natural" at bounding box center [842, 211] width 36 height 11
click at [709, 253] on button "Amar" at bounding box center [715, 244] width 42 height 23
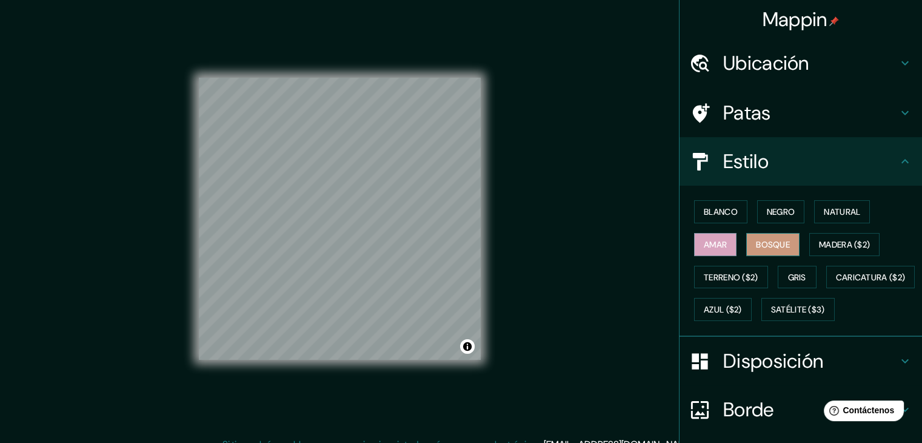
click at [760, 253] on button "Bosque" at bounding box center [772, 244] width 53 height 23
click at [823, 250] on font "Madera ($2)" at bounding box center [844, 244] width 51 height 16
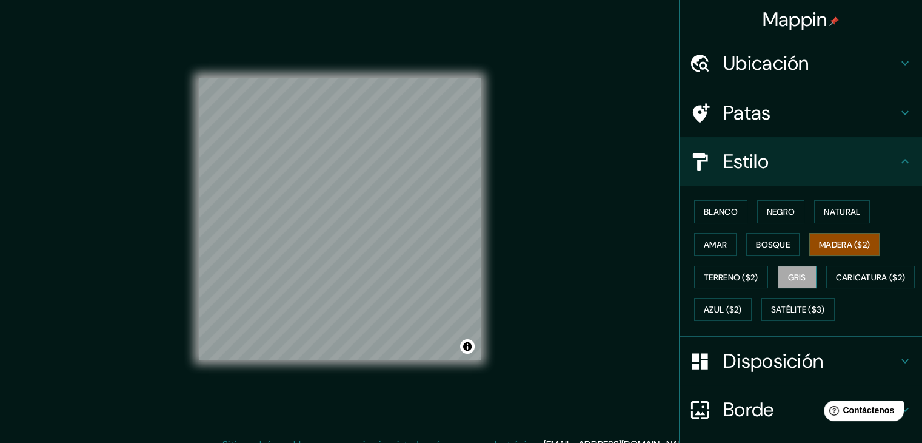
click at [800, 279] on font "Gris" at bounding box center [797, 277] width 18 height 11
click at [767, 209] on font "Negro" at bounding box center [781, 211] width 28 height 11
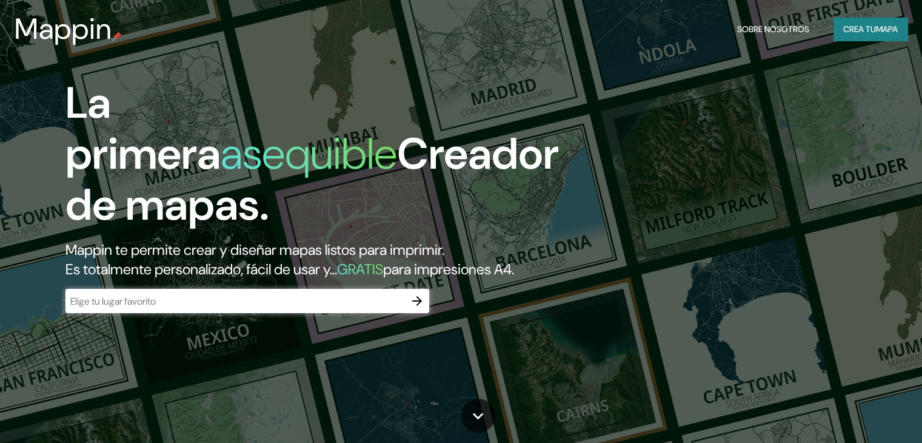
click at [419, 306] on icon "button" at bounding box center [417, 301] width 10 height 10
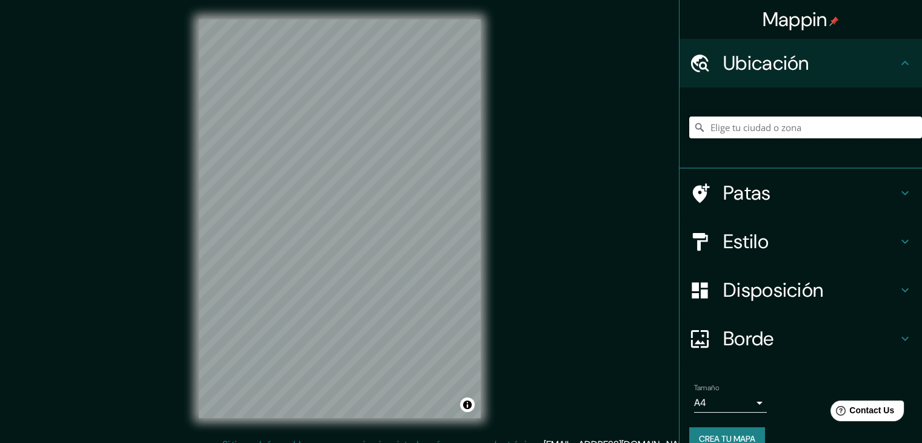
click at [726, 138] on input "Elige tu ciudad o zona" at bounding box center [805, 127] width 233 height 22
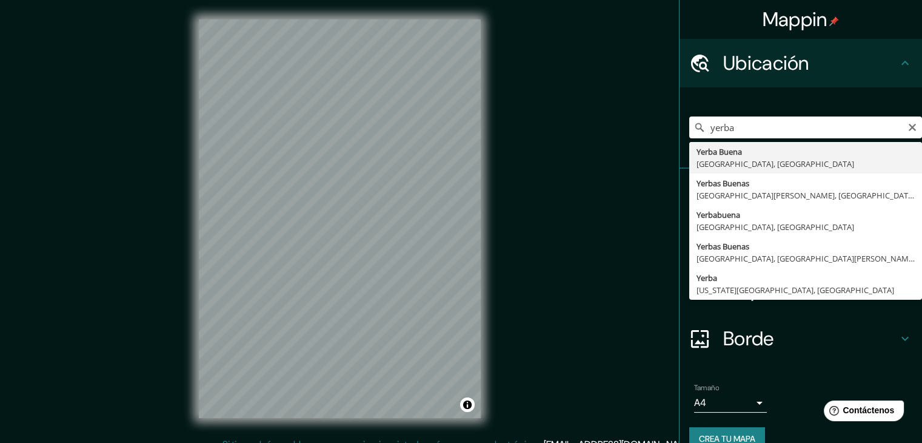
type input "[GEOGRAPHIC_DATA], [GEOGRAPHIC_DATA], [GEOGRAPHIC_DATA]"
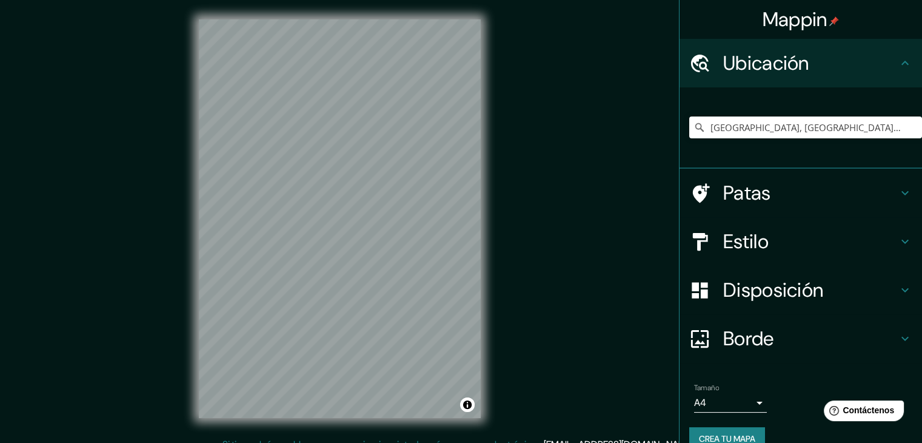
click at [483, 170] on div "© Mapbox © OpenStreetMap Improve this map" at bounding box center [339, 218] width 321 height 437
click at [176, 304] on div "Mappin Ubicación Yerba Buena, Provincia de Tucumán, Argentina Patas Estilo Disp…" at bounding box center [461, 228] width 922 height 456
click at [757, 202] on font "Patas" at bounding box center [747, 192] width 48 height 25
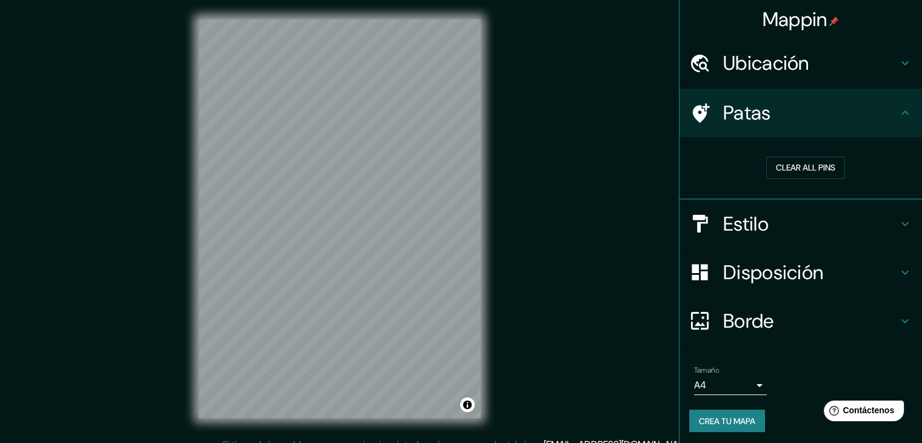
click at [797, 132] on div "Patas" at bounding box center [801, 113] width 242 height 48
click at [792, 194] on div "Clear all pins" at bounding box center [801, 168] width 242 height 62
click at [786, 209] on div "Estilo" at bounding box center [801, 223] width 242 height 48
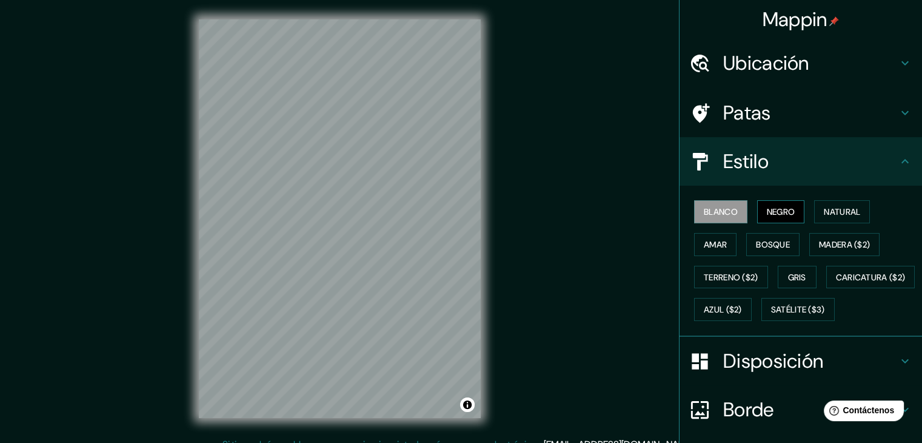
click at [782, 215] on font "Negro" at bounding box center [781, 211] width 28 height 11
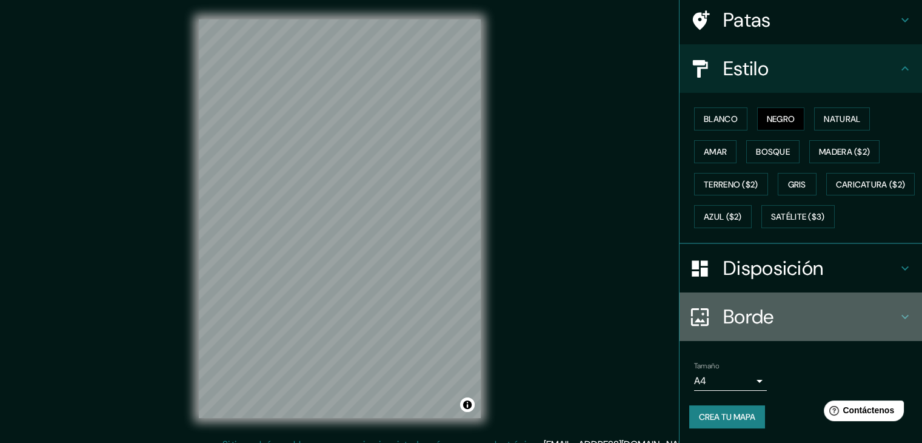
click at [752, 319] on font "Borde" at bounding box center [748, 316] width 51 height 25
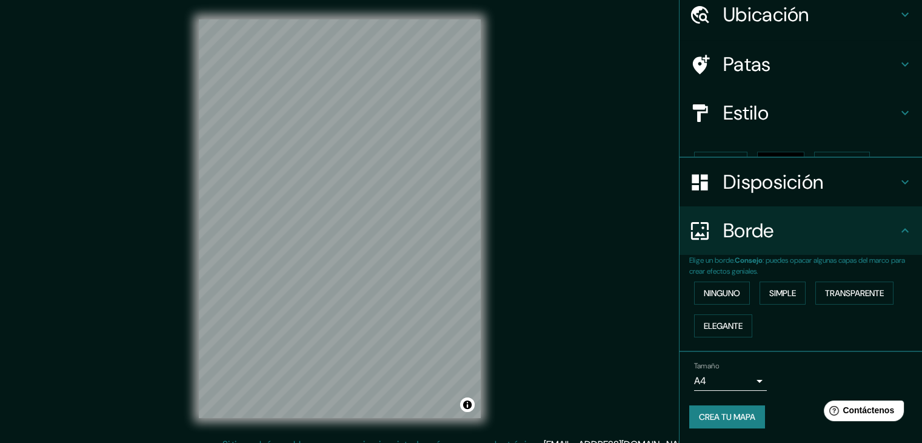
scroll to position [27, 0]
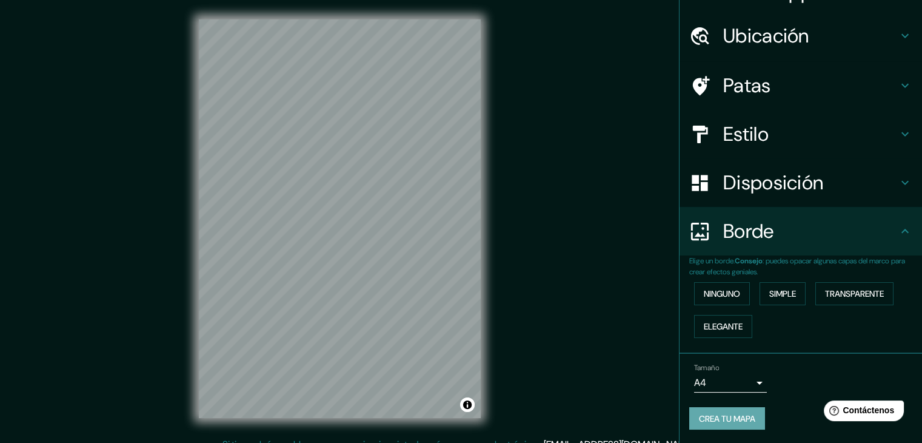
click at [738, 410] on font "Crea tu mapa" at bounding box center [727, 418] width 56 height 16
click at [744, 85] on font "Patas" at bounding box center [747, 85] width 48 height 25
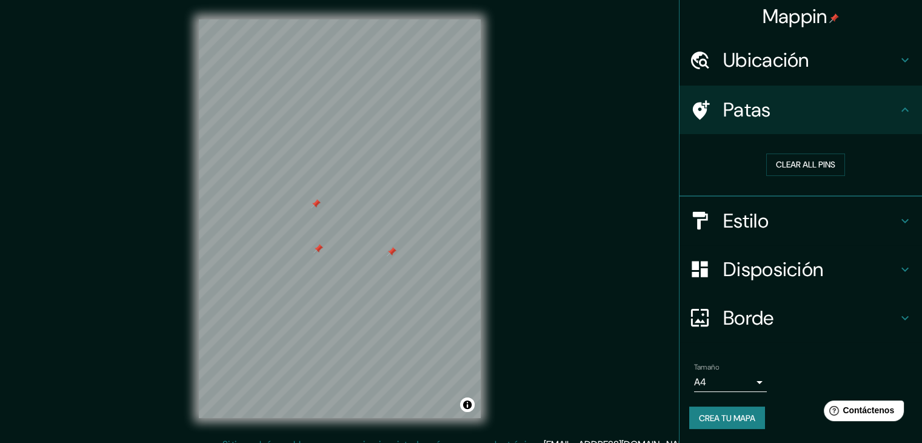
scroll to position [2, 0]
click at [798, 168] on button "Clear all pins" at bounding box center [805, 165] width 79 height 22
click at [187, 170] on div "© Mapbox © OpenStreetMap Improve this map" at bounding box center [339, 218] width 321 height 437
click at [521, 101] on div "Mappin Ubicación Yerba Buena, Provincia de Tucumán, Argentina Patas Clear all p…" at bounding box center [461, 228] width 922 height 456
click at [521, 102] on div "Mappin Ubicación Yerba Buena, Provincia de Tucumán, Argentina Patas Clear all p…" at bounding box center [461, 228] width 922 height 456
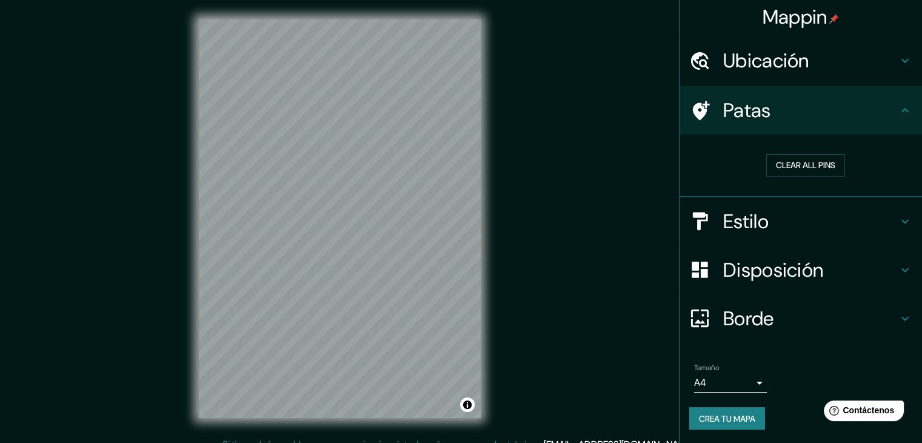
click at [616, 37] on div "Mappin Ubicación Yerba Buena, Provincia de Tucumán, Argentina Patas Clear all p…" at bounding box center [461, 228] width 922 height 456
click at [550, 45] on div "Mappin Ubicación Yerba Buena, Provincia de Tucumán, Argentina Patas Clear all p…" at bounding box center [461, 228] width 922 height 456
click at [548, 33] on div "Mappin Ubicación Yerba Buena, Provincia de Tucumán, Argentina Patas Clear all p…" at bounding box center [461, 228] width 922 height 456
click at [525, 32] on div "Mappin Ubicación Yerba Buena, Provincia de Tucumán, Argentina Patas Clear all p…" at bounding box center [461, 228] width 922 height 456
click at [531, 195] on div "Mappin Ubicación Yerba Buena, Provincia de Tucumán, Argentina Patas Clear all p…" at bounding box center [461, 228] width 922 height 456
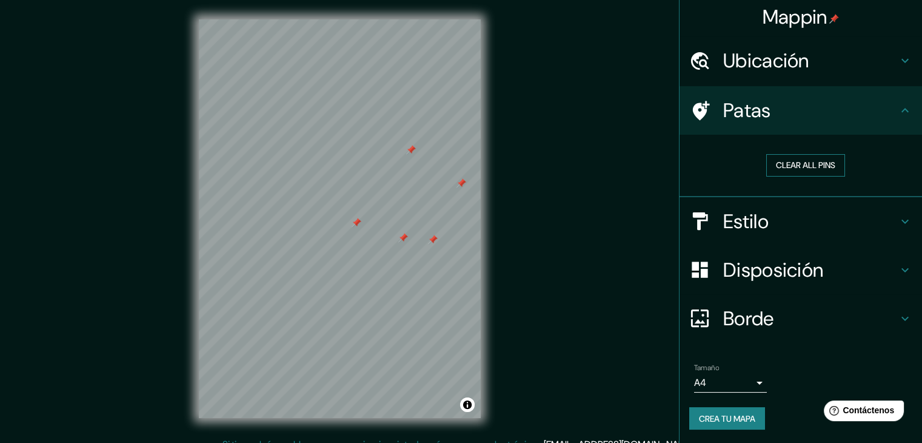
click at [793, 160] on button "Clear all pins" at bounding box center [805, 165] width 79 height 22
click at [898, 104] on icon at bounding box center [905, 110] width 15 height 15
click at [901, 103] on icon at bounding box center [905, 110] width 15 height 15
click at [531, 212] on div "Mappin Ubicación Yerba Buena, Provincia de Tucumán, Argentina Patas Clear all p…" at bounding box center [461, 228] width 922 height 456
click at [829, 159] on button "Clear all pins" at bounding box center [805, 165] width 79 height 22
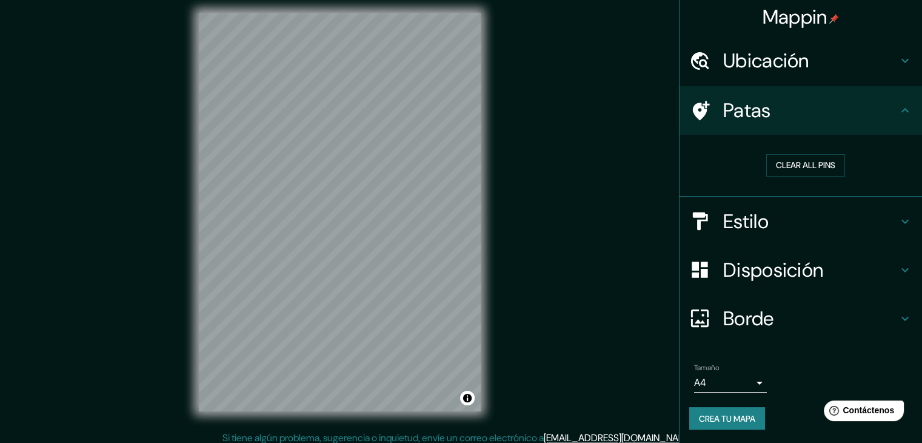
scroll to position [14, 0]
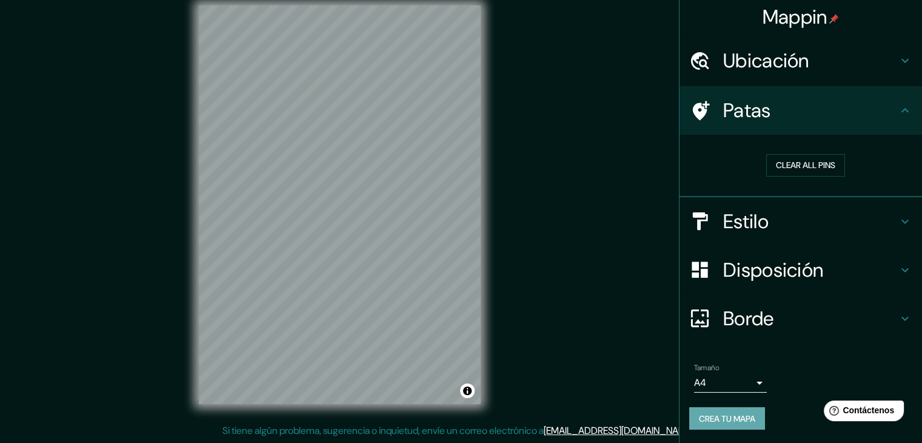
click at [737, 418] on font "Crea tu mapa" at bounding box center [727, 418] width 56 height 11
click at [735, 389] on body "Mappin Ubicación Yerba Buena, Provincia de Tucumán, Argentina Patas Clear all p…" at bounding box center [461, 207] width 922 height 443
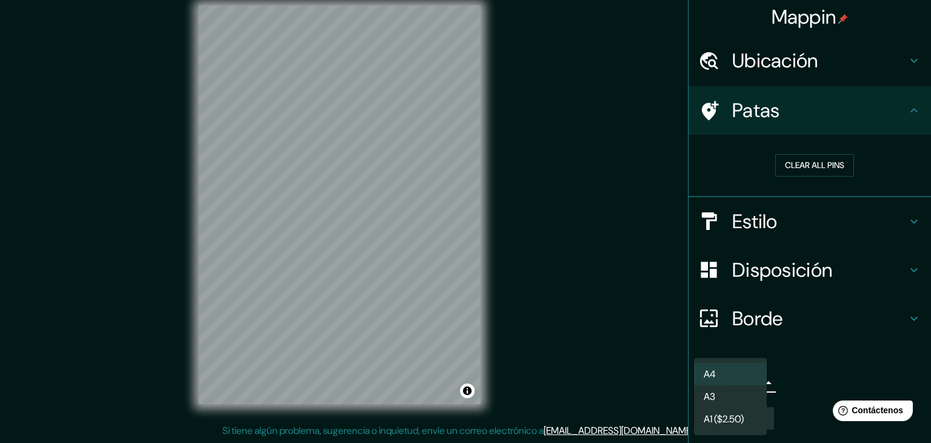
click at [625, 338] on div at bounding box center [465, 221] width 931 height 443
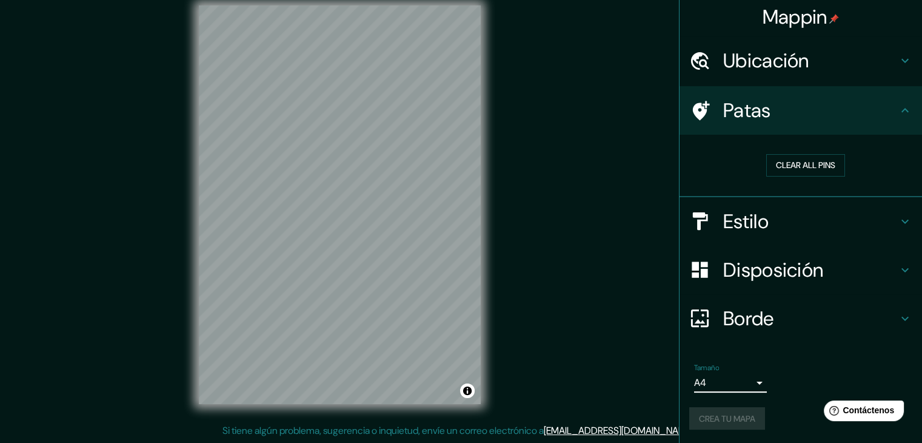
click at [725, 387] on body "Mappin Ubicación Yerba Buena, Provincia de Tucumán, Argentina Patas Clear all p…" at bounding box center [461, 207] width 922 height 443
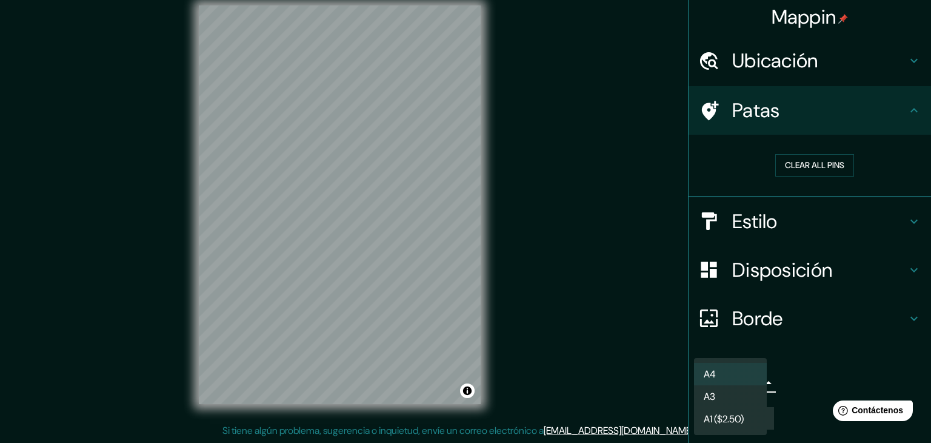
click at [730, 411] on font "A1 ($2.50)" at bounding box center [724, 418] width 40 height 15
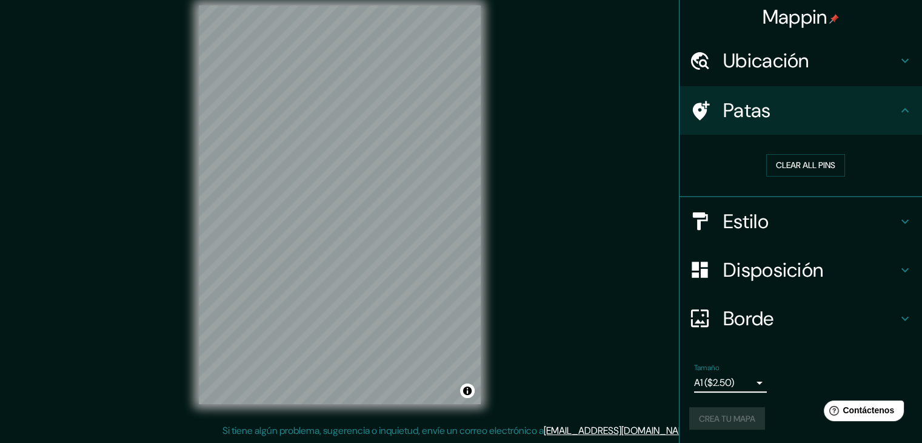
click at [774, 265] on font "Disposición" at bounding box center [773, 269] width 100 height 25
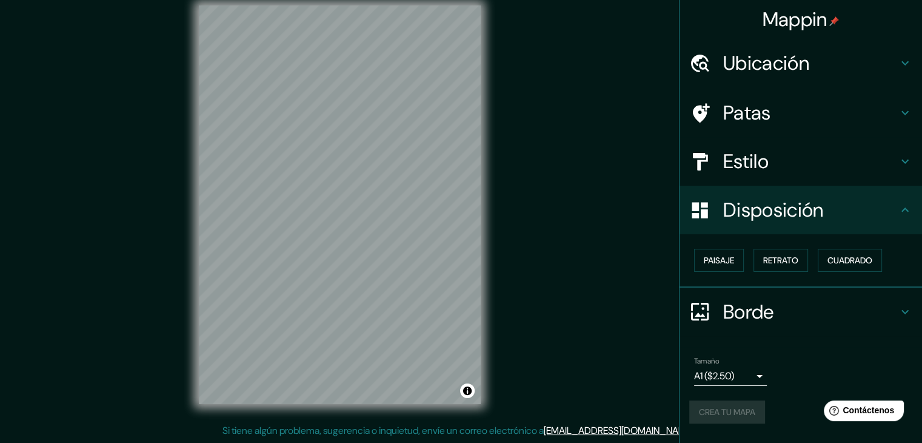
scroll to position [0, 0]
click at [834, 262] on font "Cuadrado" at bounding box center [850, 260] width 45 height 11
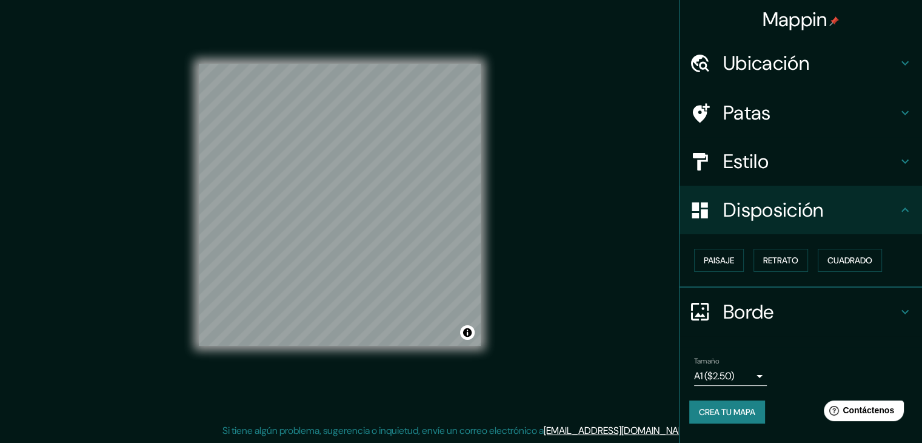
click at [824, 223] on div "Disposición" at bounding box center [801, 210] width 242 height 48
click at [734, 374] on body "Mappin Ubicación Yerba Buena, Provincia de Tucumán, Argentina Patas Estilo Disp…" at bounding box center [461, 207] width 922 height 443
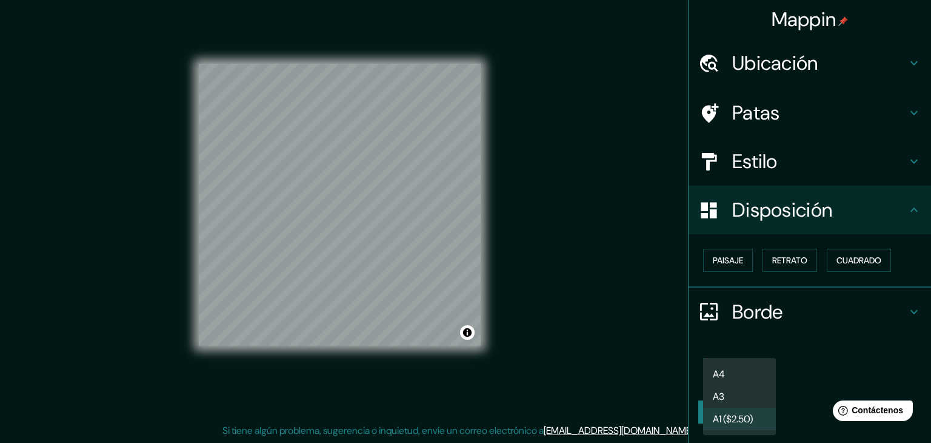
click at [729, 370] on li "A4" at bounding box center [739, 374] width 73 height 22
type input "single"
